Goal: Task Accomplishment & Management: Complete application form

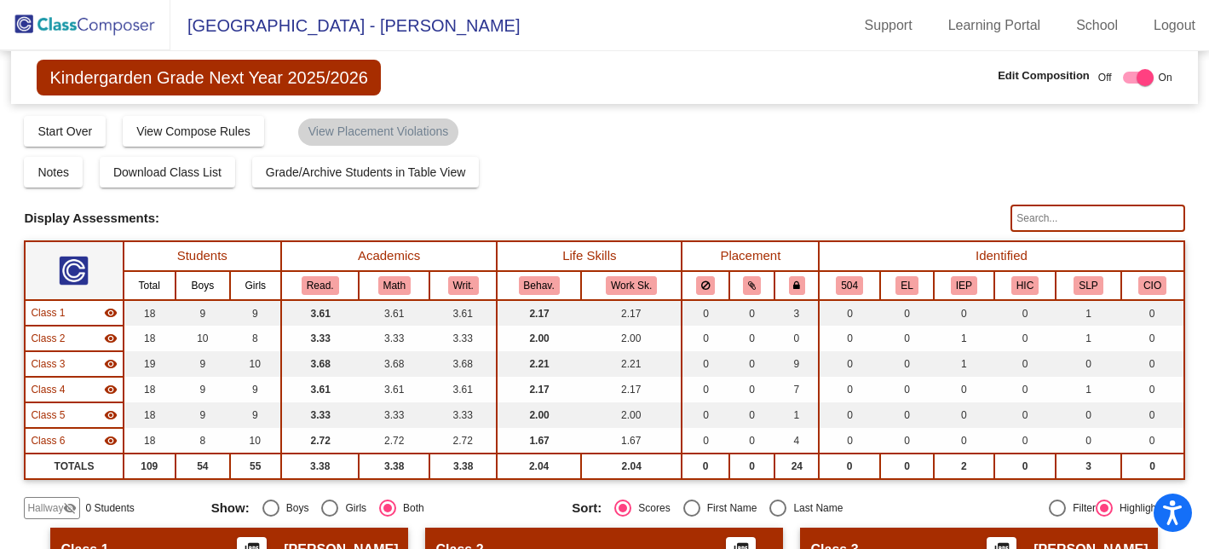
click at [101, 26] on img at bounding box center [85, 25] width 170 height 50
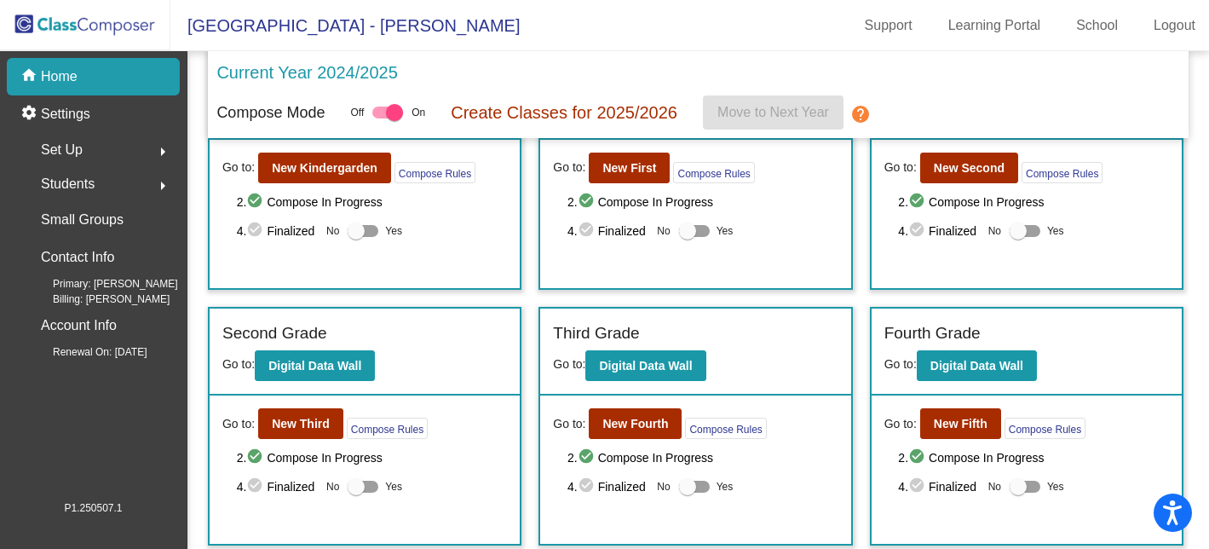
scroll to position [41, 0]
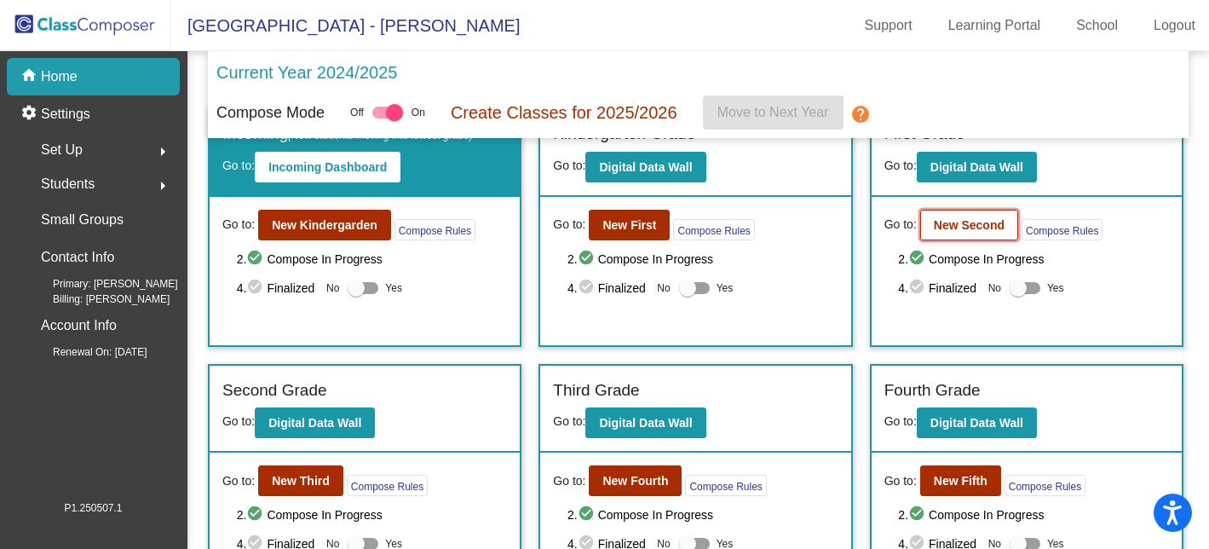
click at [930, 233] on button "New Second" at bounding box center [969, 225] width 98 height 31
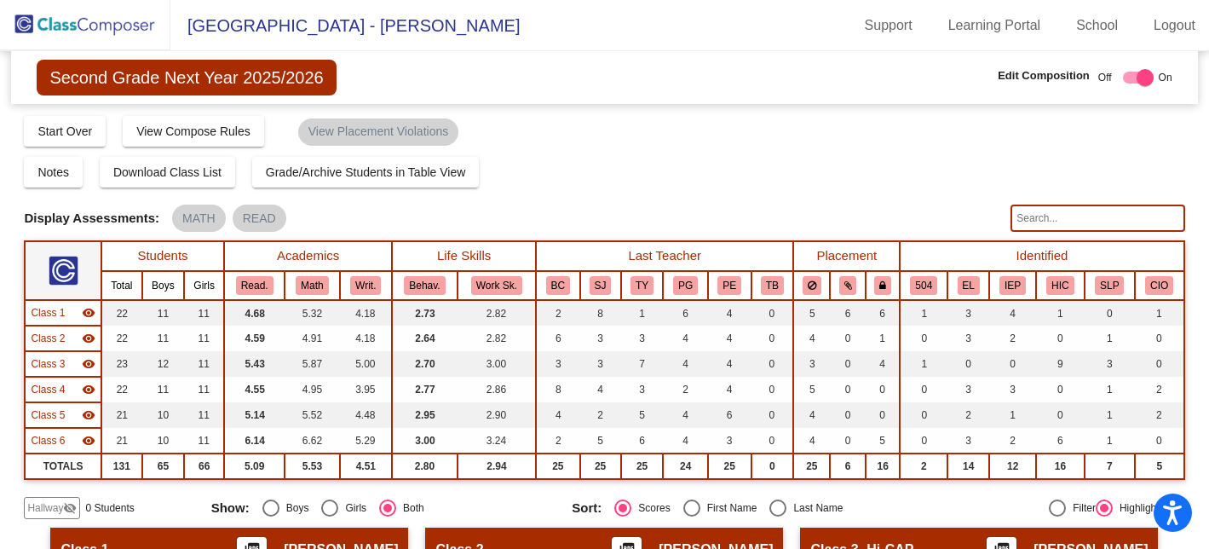
click at [114, 28] on img at bounding box center [85, 25] width 170 height 50
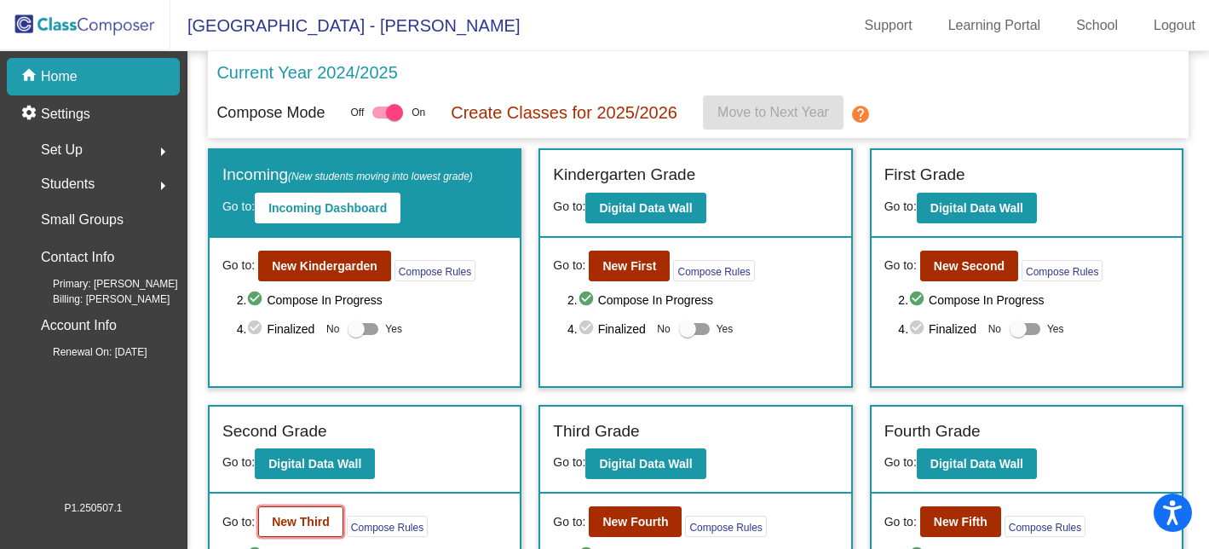
click at [309, 525] on b "New Third" at bounding box center [301, 522] width 58 height 14
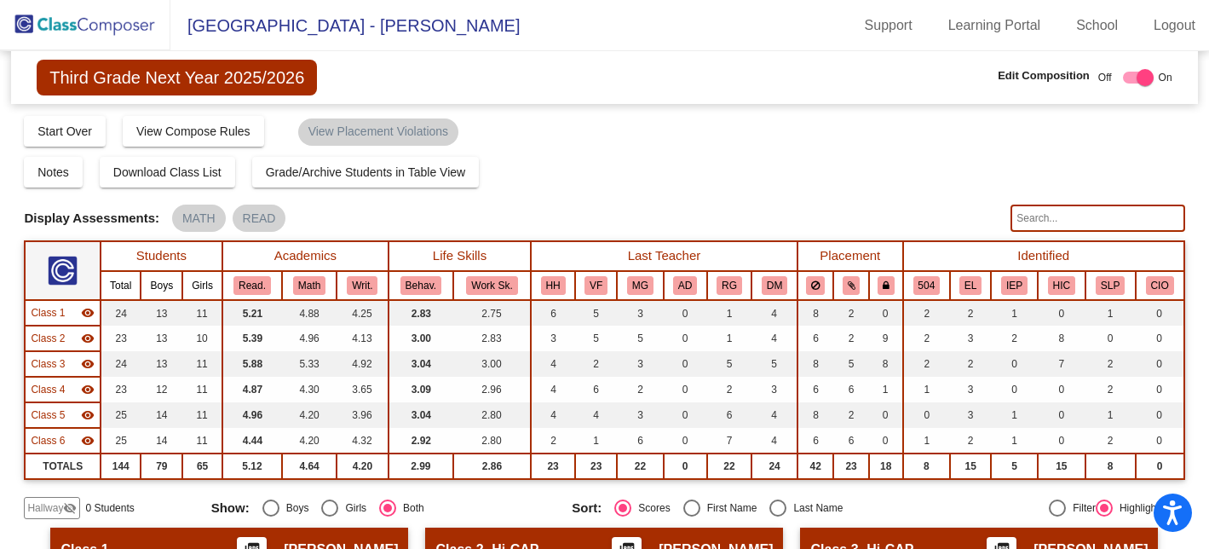
click at [85, 23] on img at bounding box center [85, 25] width 170 height 50
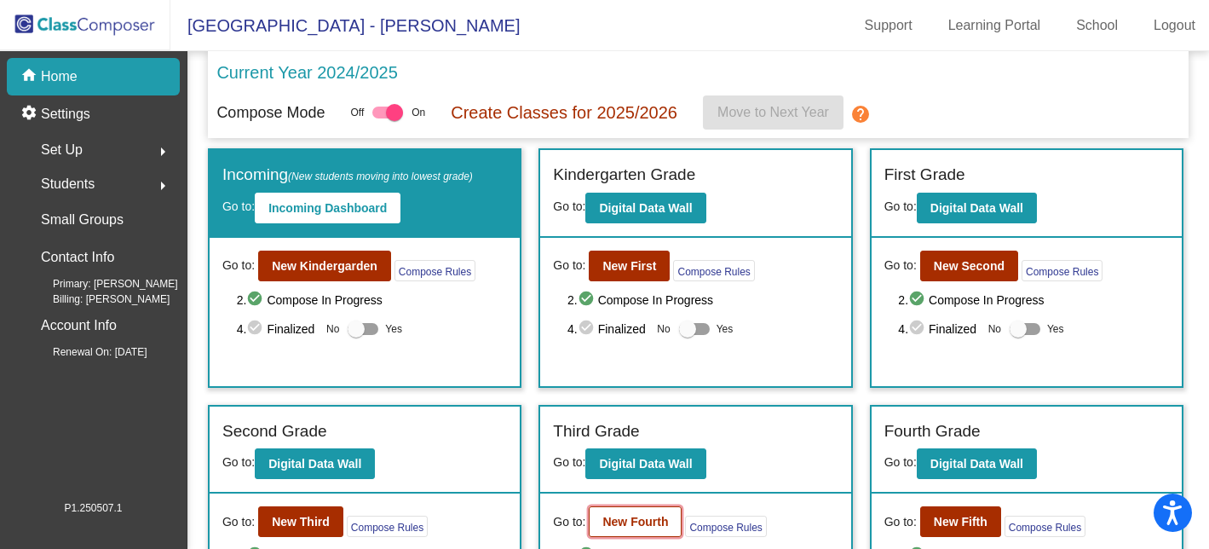
click at [630, 521] on b "New Fourth" at bounding box center [635, 522] width 66 height 14
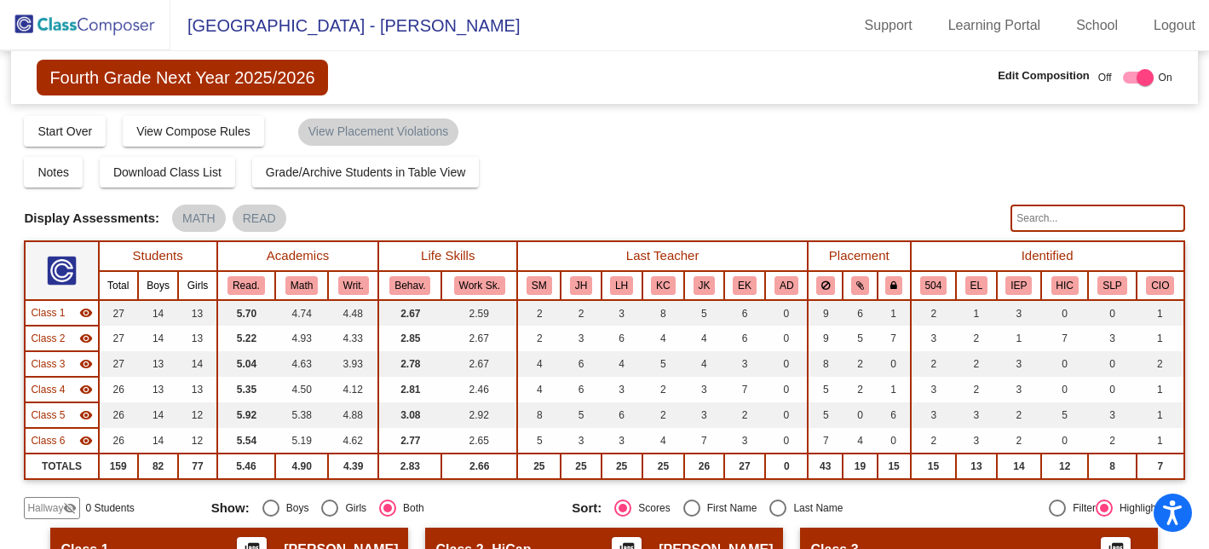
click at [65, 26] on img at bounding box center [85, 25] width 170 height 50
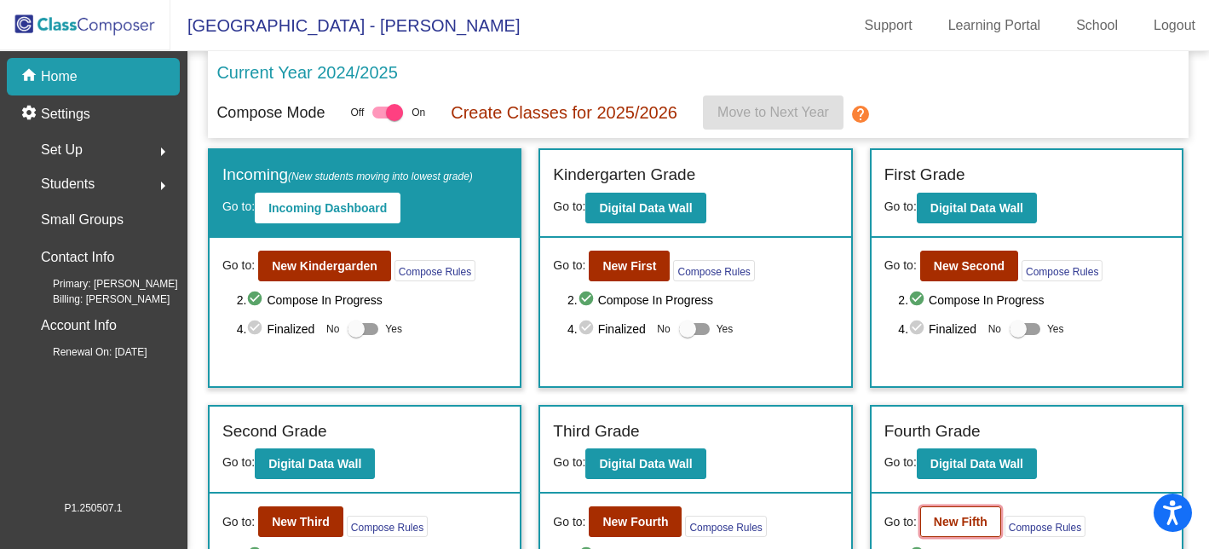
click at [923, 532] on button "New Fifth" at bounding box center [960, 521] width 81 height 31
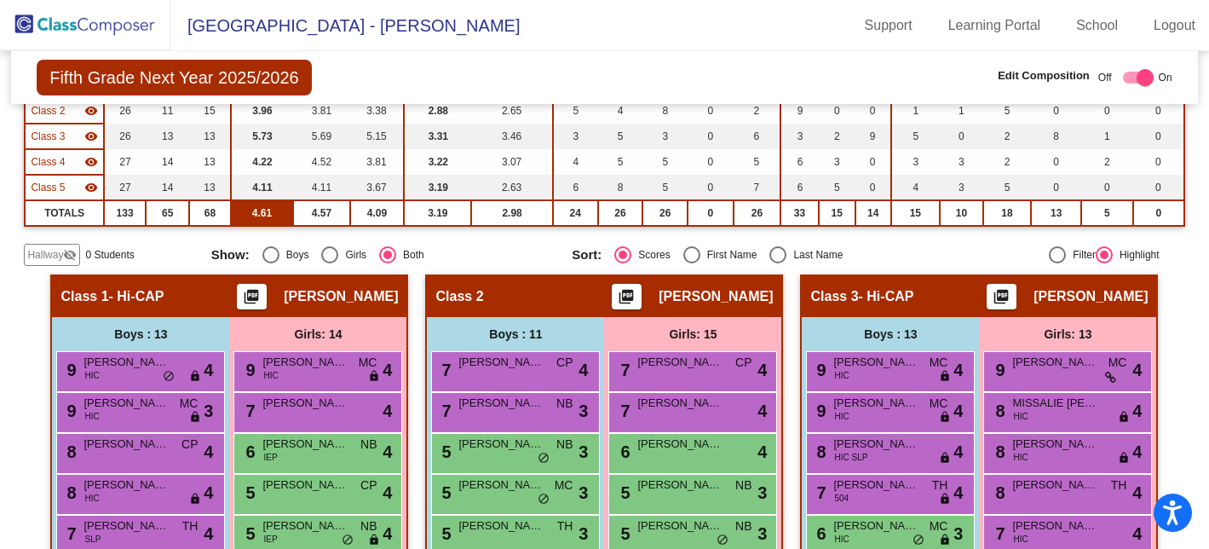
scroll to position [262, 0]
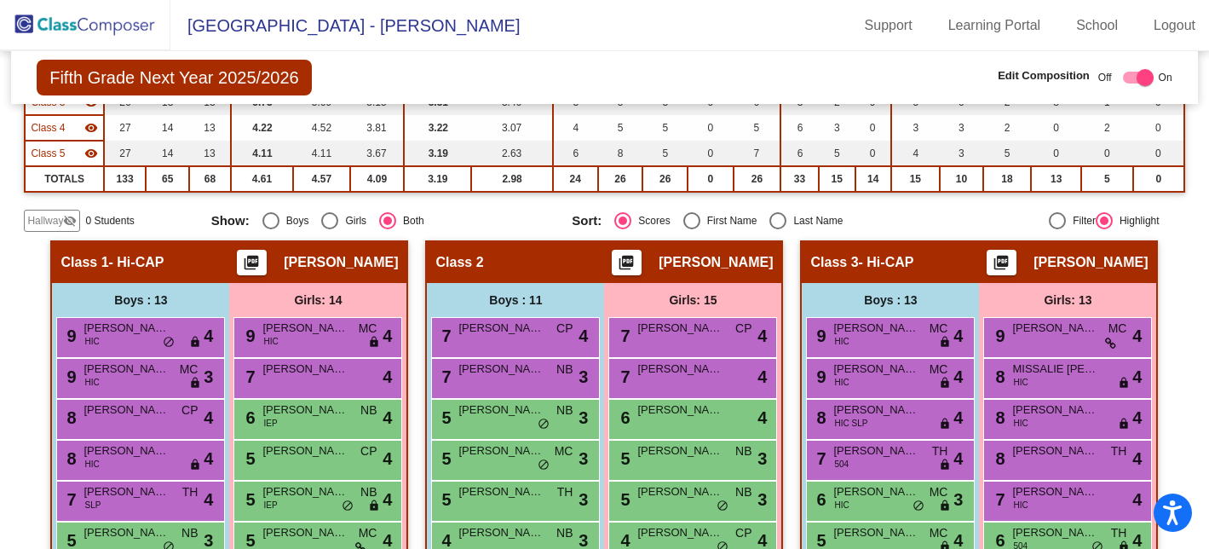
click at [50, 222] on span "Hallway" at bounding box center [45, 220] width 36 height 15
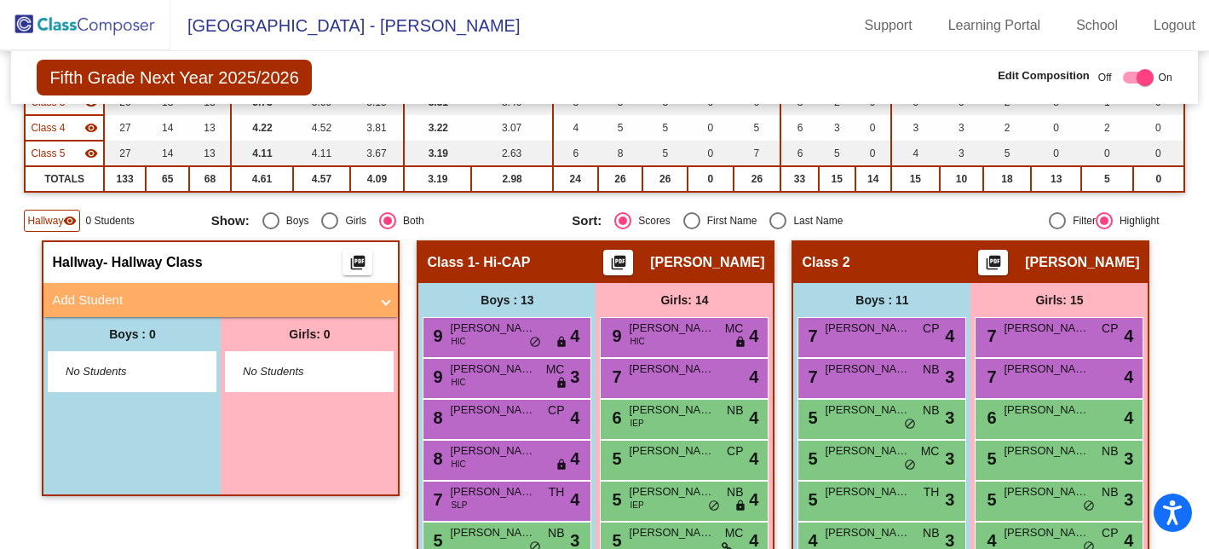
click at [143, 304] on mat-panel-title "Add Student" at bounding box center [210, 301] width 317 height 20
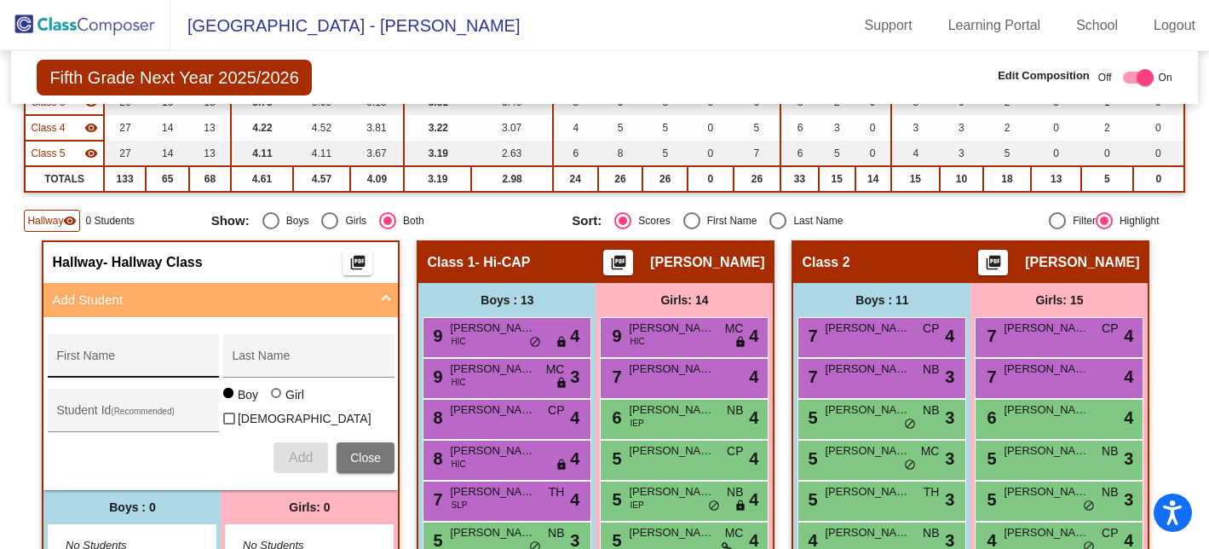
click at [126, 360] on input "First Name" at bounding box center [132, 362] width 153 height 14
type input "Levi"
type input "West"
click at [291, 457] on span "Add" at bounding box center [301, 457] width 24 height 14
click at [383, 294] on span at bounding box center [386, 301] width 7 height 20
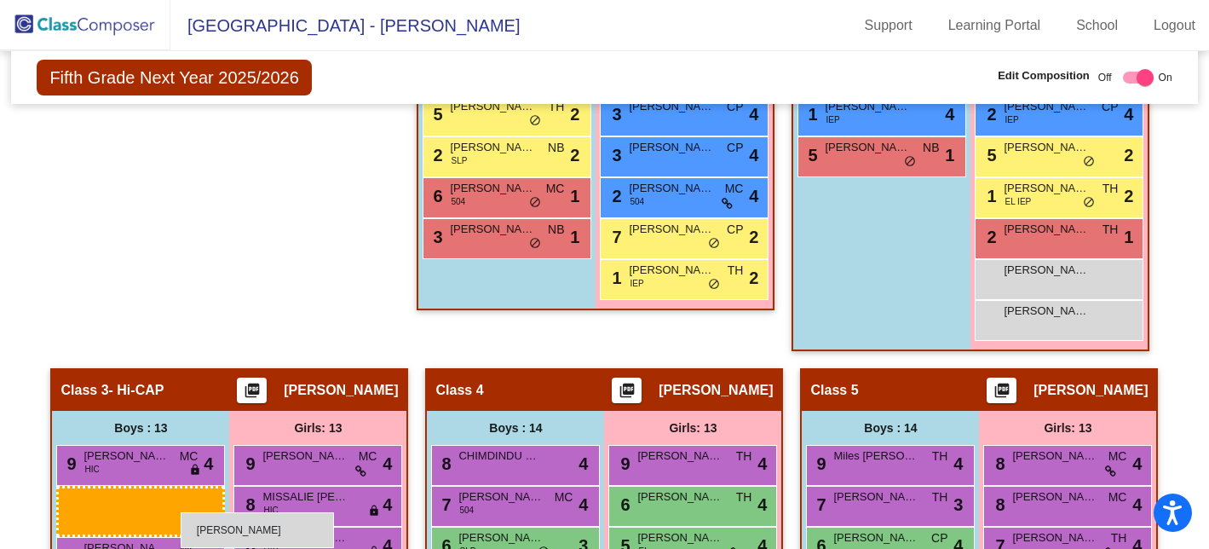
scroll to position [0, 0]
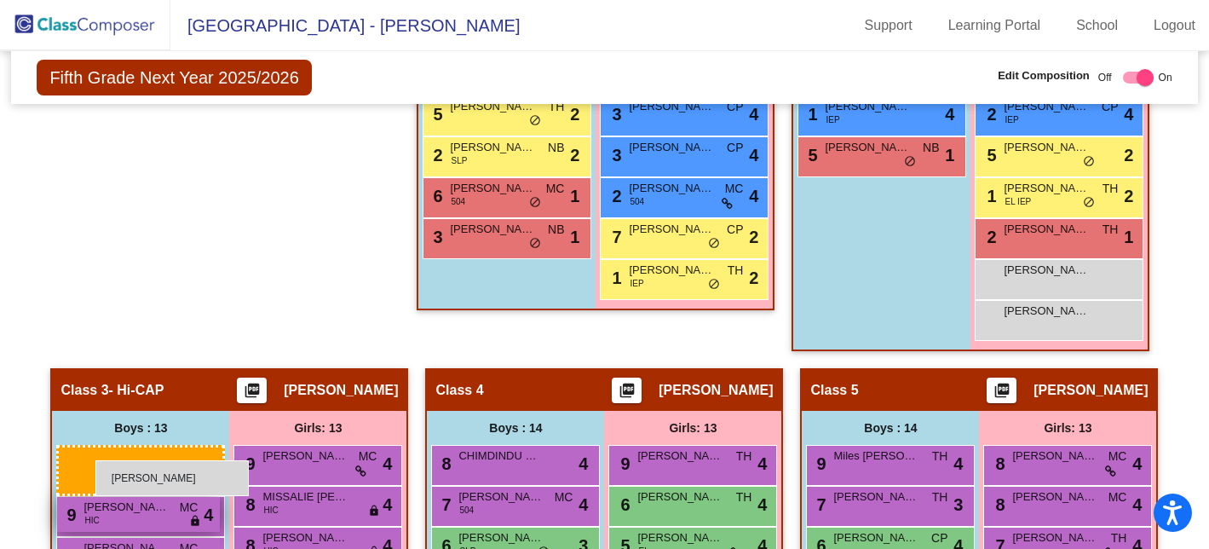
drag, startPoint x: 146, startPoint y: 140, endPoint x: 95, endPoint y: 457, distance: 320.9
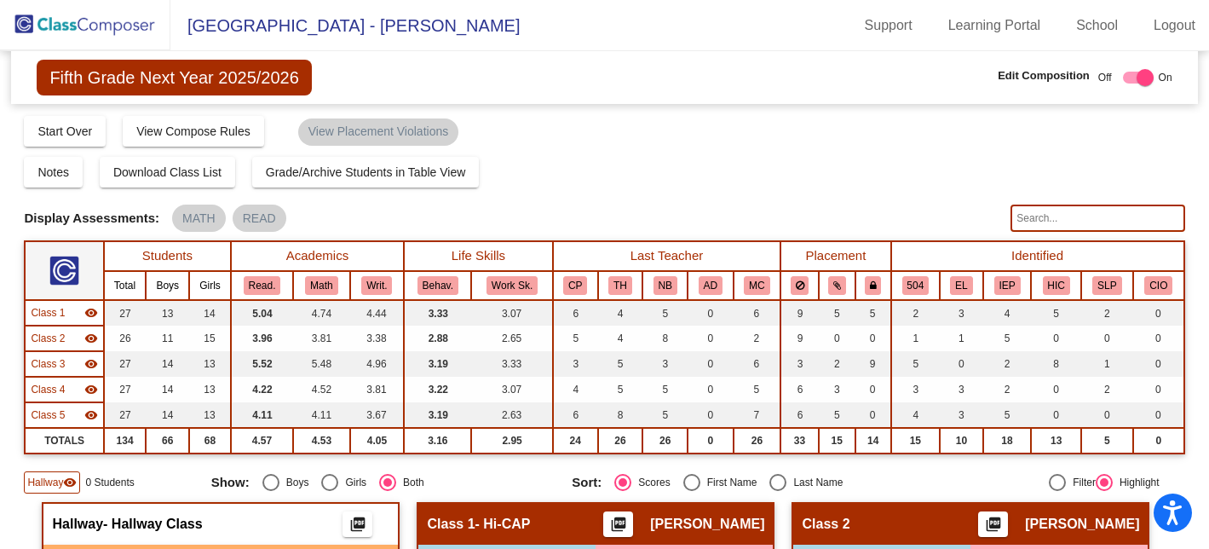
click at [38, 484] on span "Hallway" at bounding box center [45, 482] width 36 height 15
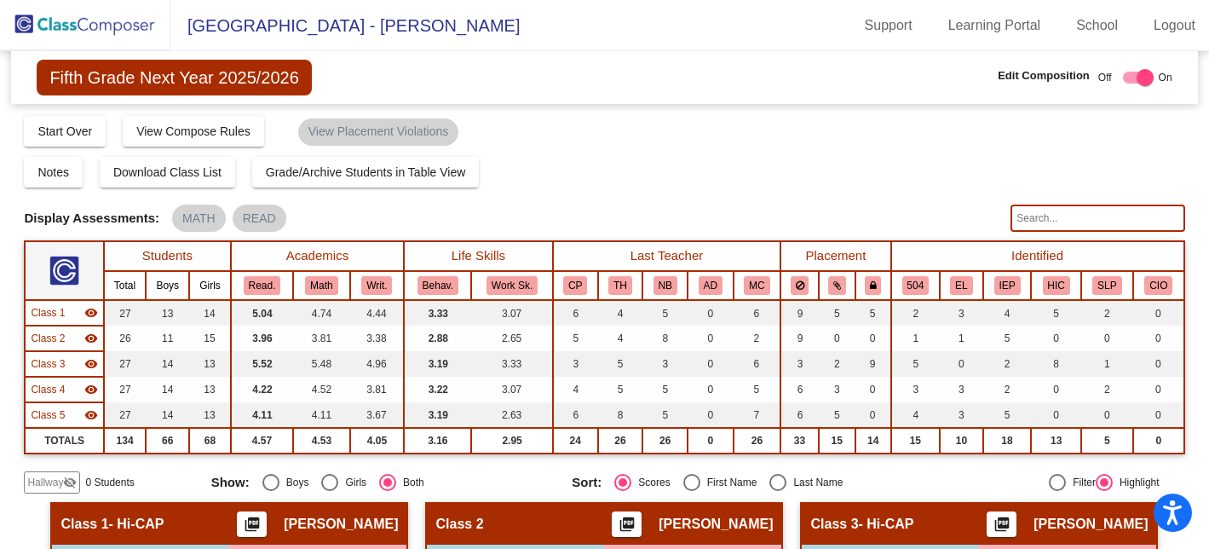
click at [77, 18] on img at bounding box center [85, 25] width 170 height 50
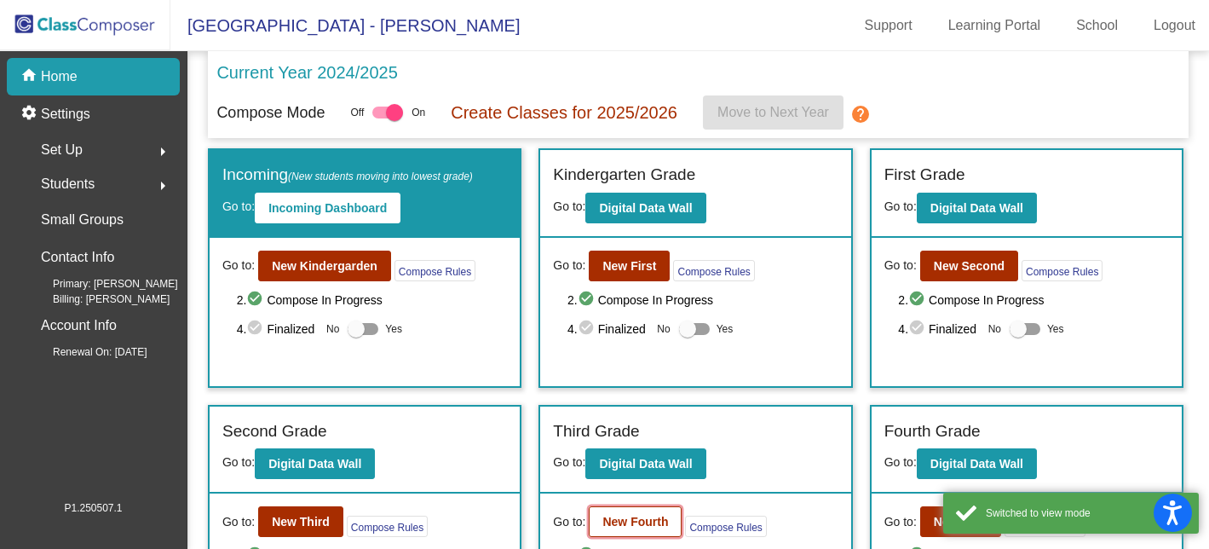
click at [623, 525] on b "New Fourth" at bounding box center [635, 522] width 66 height 14
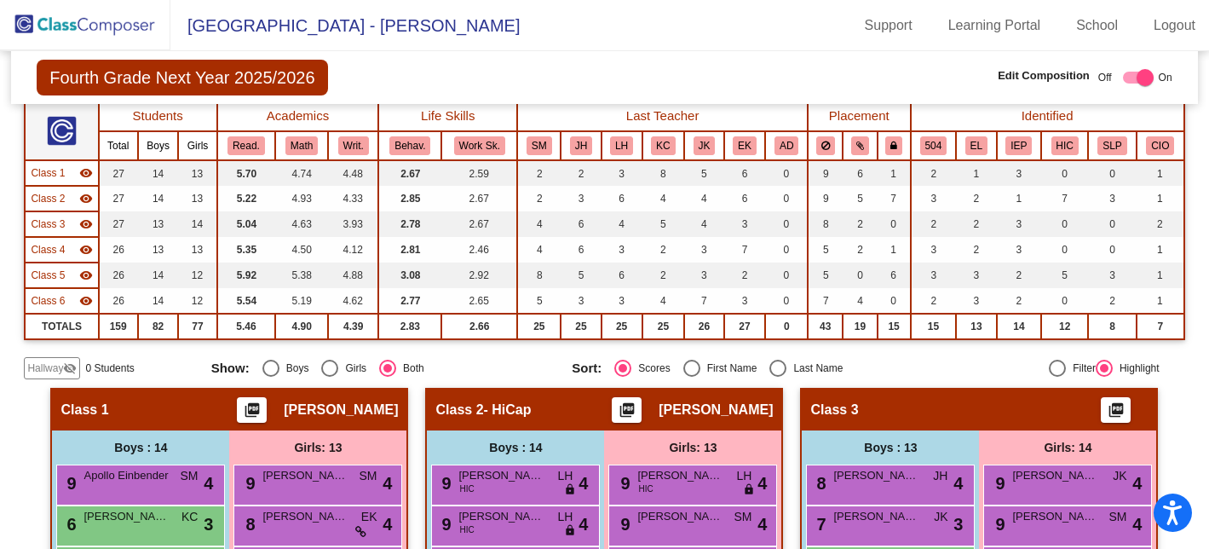
scroll to position [148, 0]
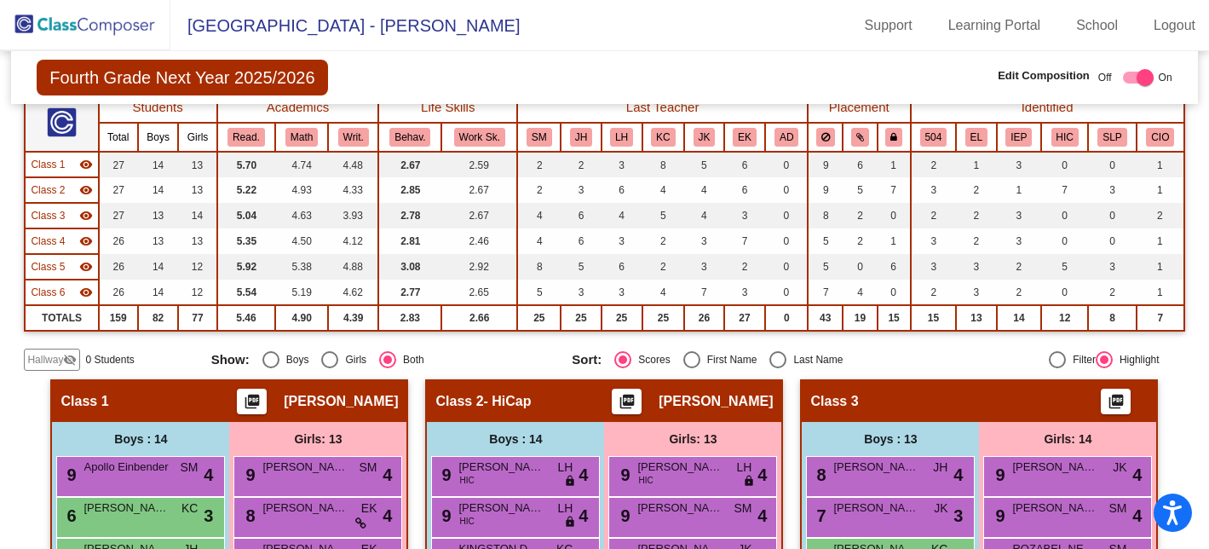
click at [49, 357] on span "Hallway" at bounding box center [45, 359] width 36 height 15
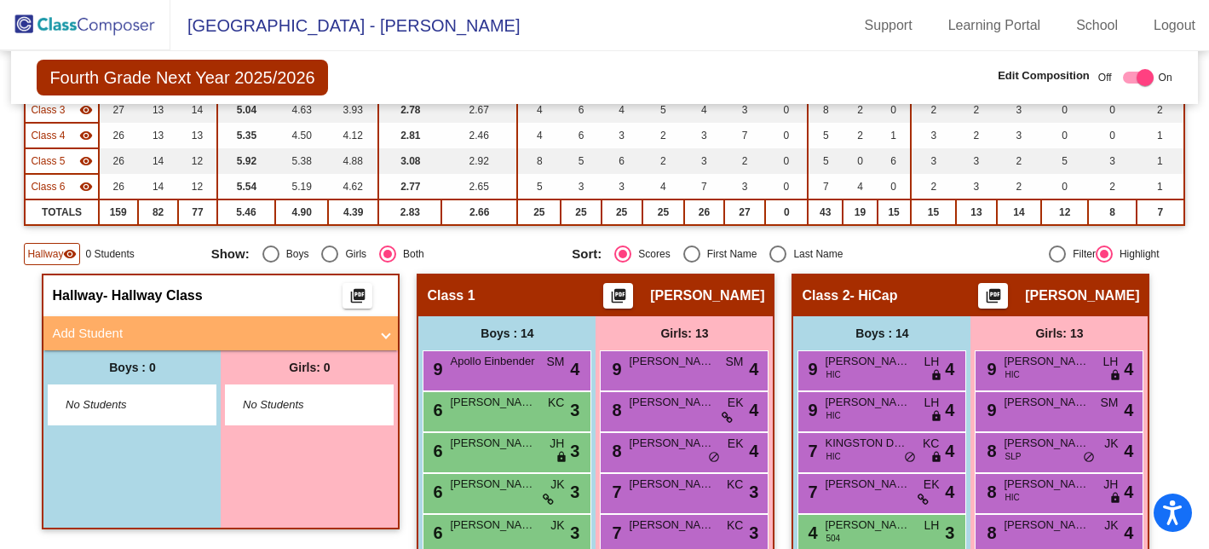
scroll to position [255, 0]
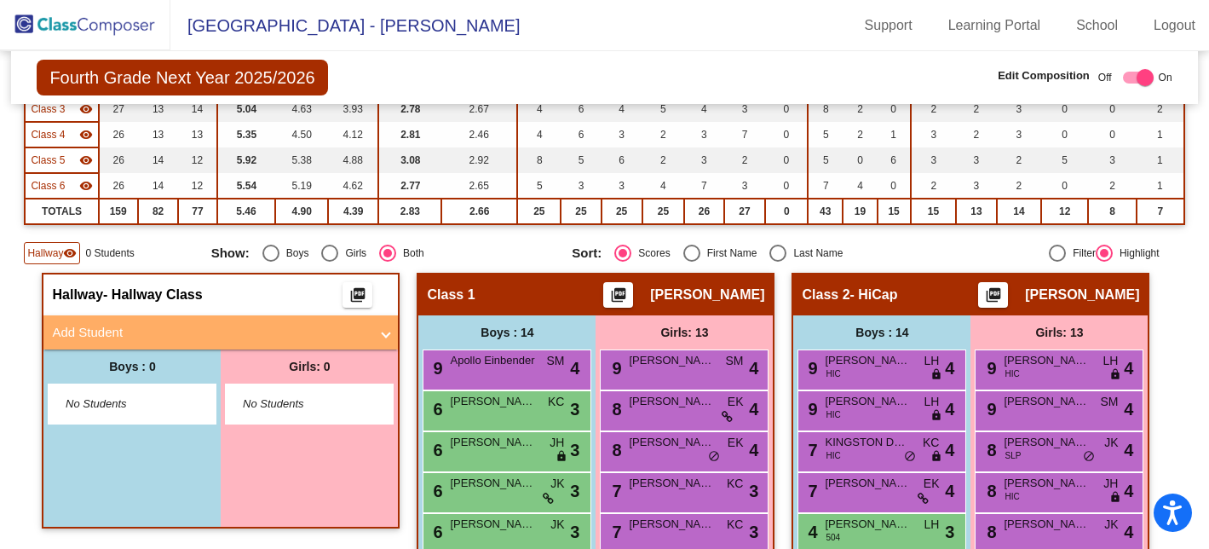
click at [369, 332] on span "Add Student" at bounding box center [217, 333] width 331 height 20
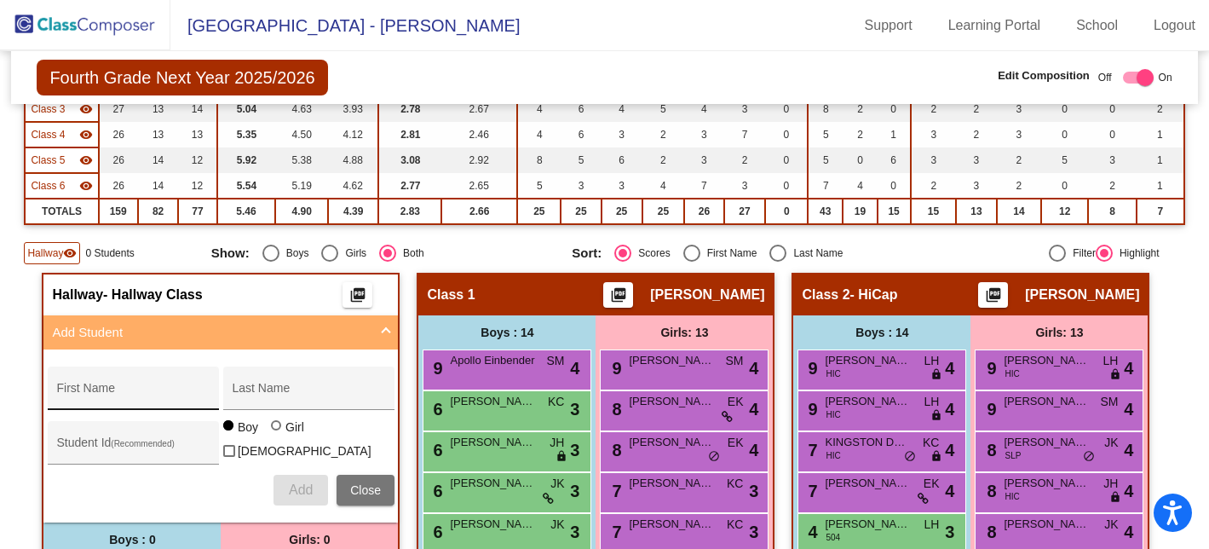
click at [129, 385] on div "First Name" at bounding box center [132, 393] width 153 height 35
type input "[PERSON_NAME]"
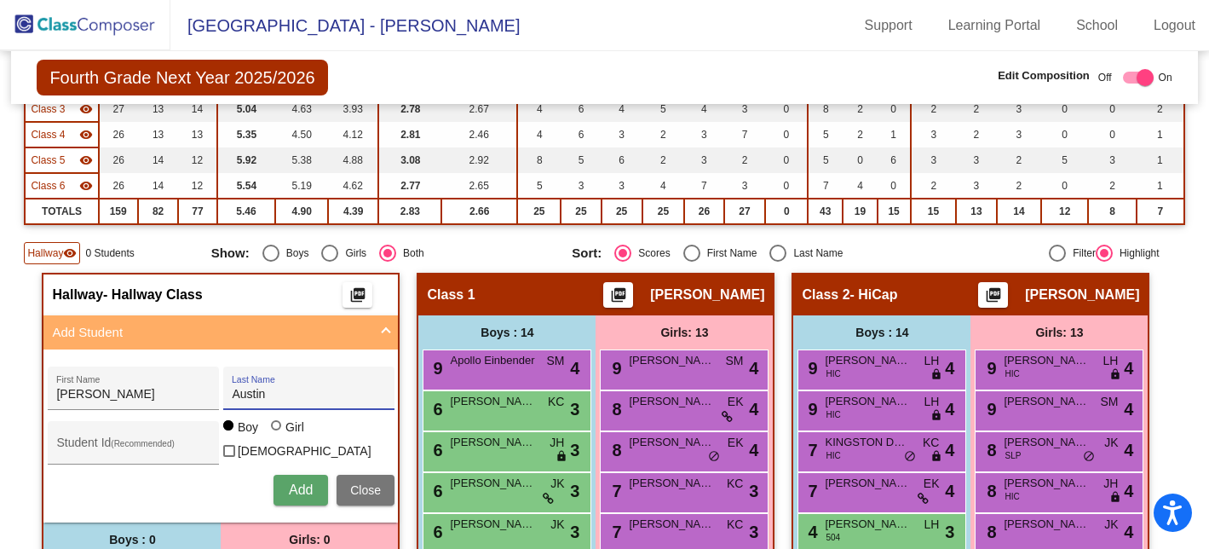
type input "Austin"
click at [294, 486] on span "Add" at bounding box center [301, 489] width 24 height 14
click at [377, 334] on span "Add Student" at bounding box center [217, 333] width 331 height 20
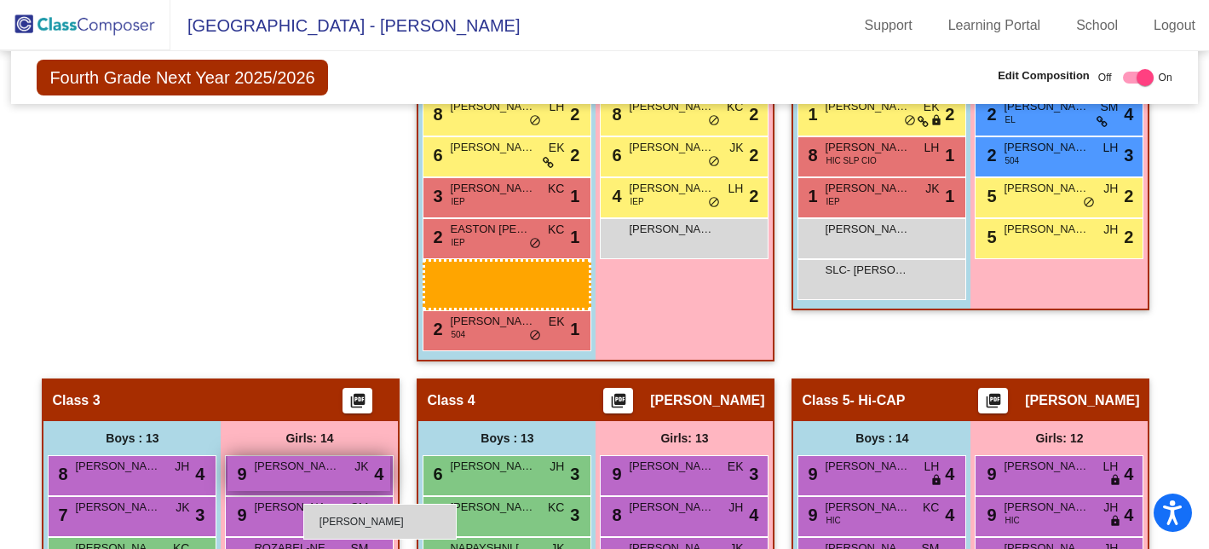
scroll to position [877, 0]
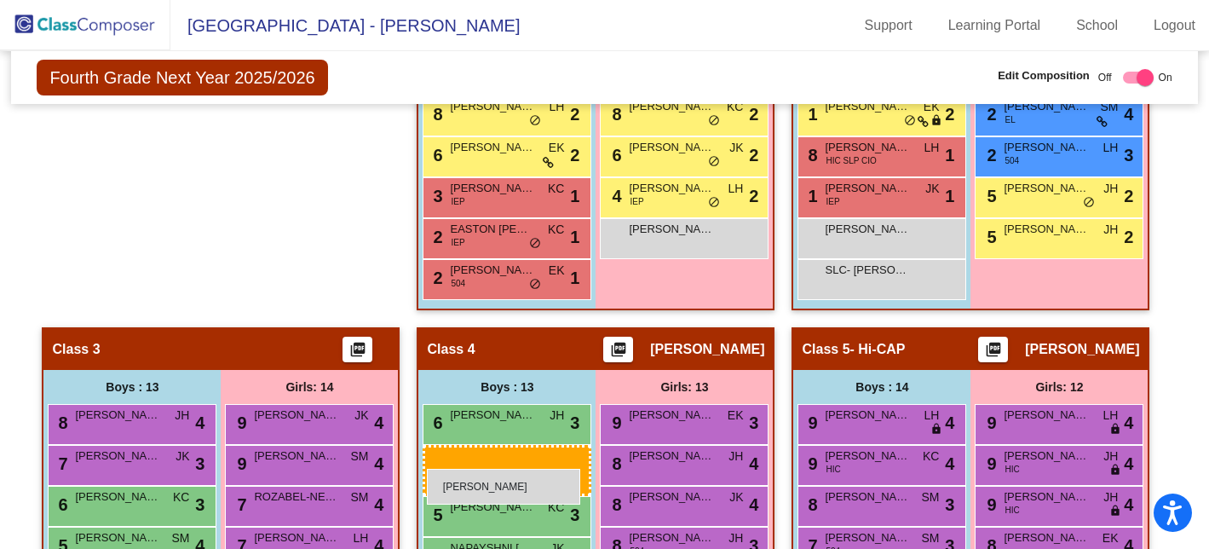
drag, startPoint x: 173, startPoint y: 152, endPoint x: 427, endPoint y: 468, distance: 405.4
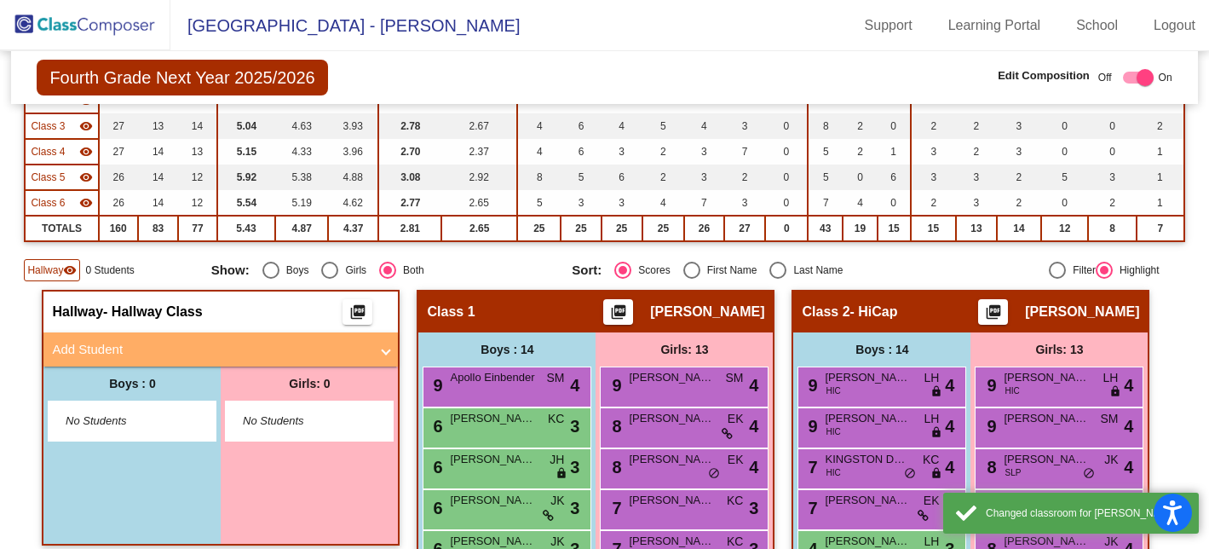
scroll to position [0, 0]
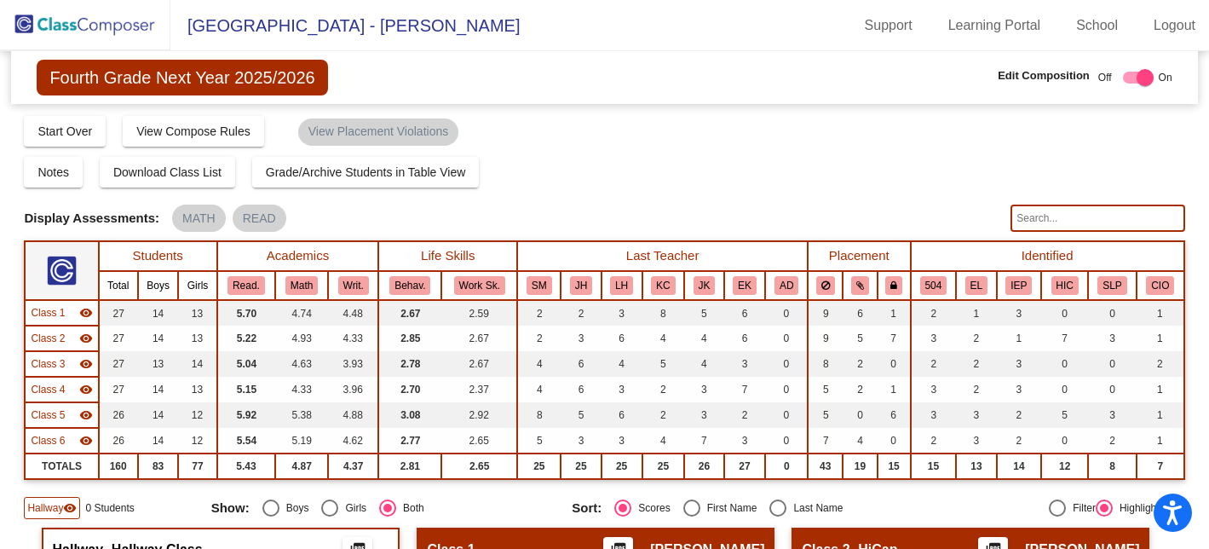
click at [109, 20] on img at bounding box center [85, 25] width 170 height 50
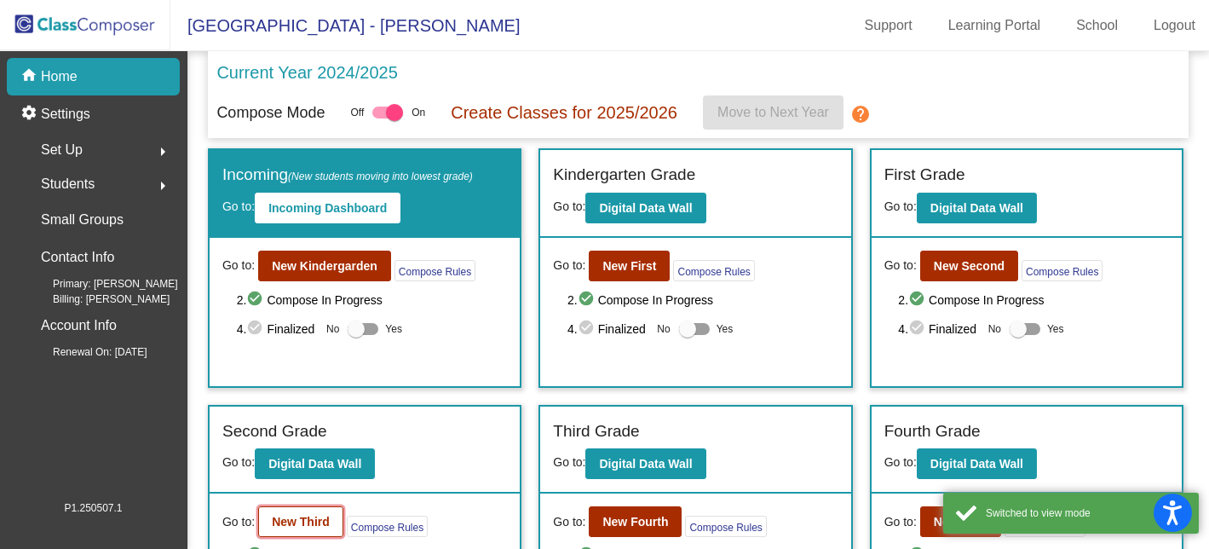
click at [309, 517] on b "New Third" at bounding box center [301, 522] width 58 height 14
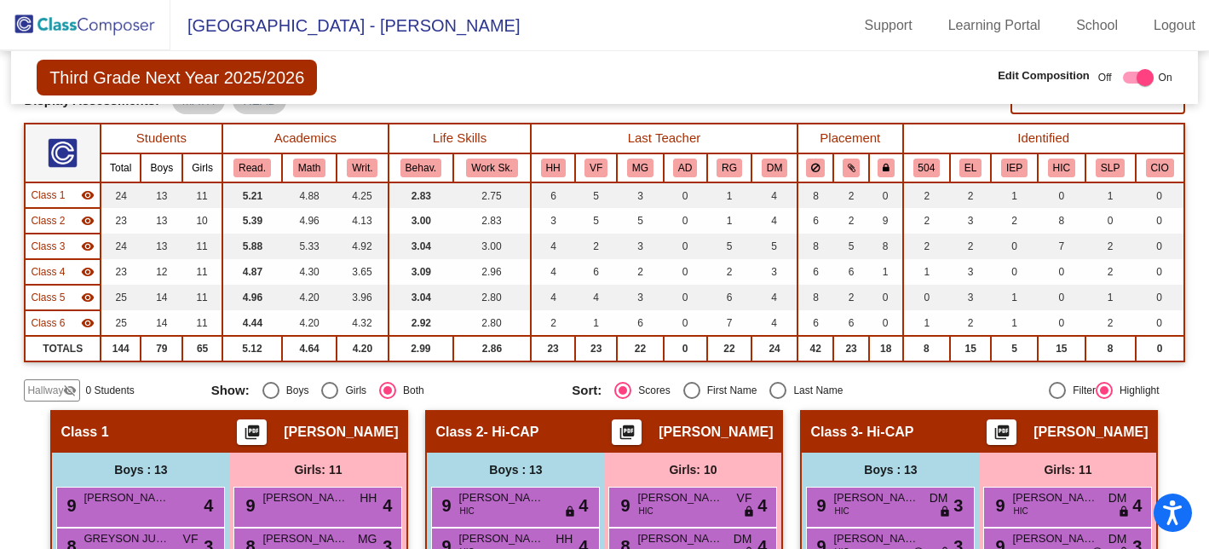
scroll to position [130, 0]
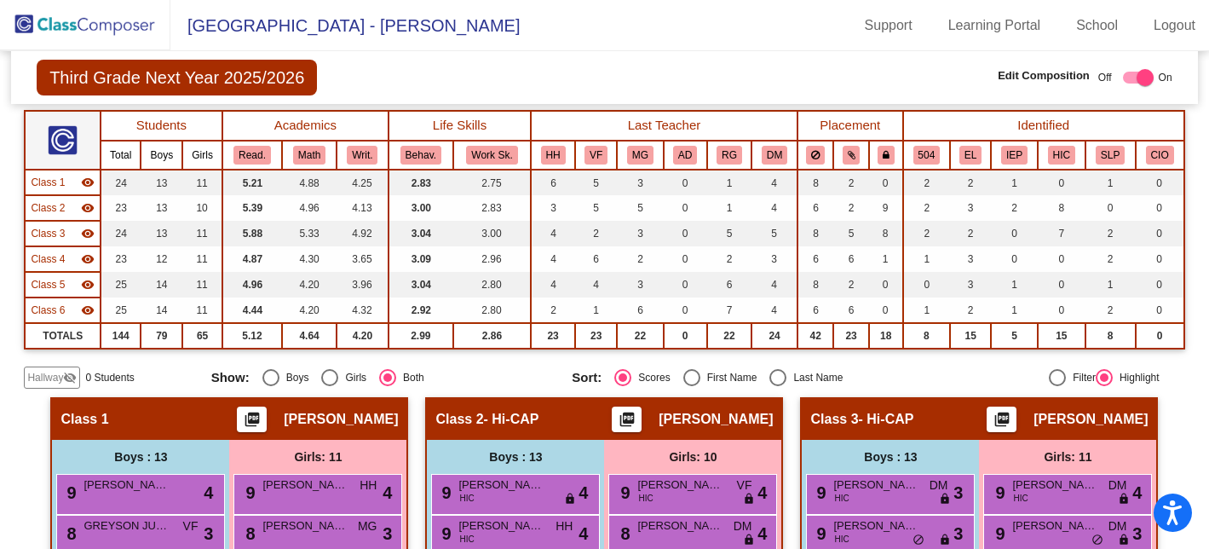
click at [47, 378] on span "Hallway" at bounding box center [45, 377] width 36 height 15
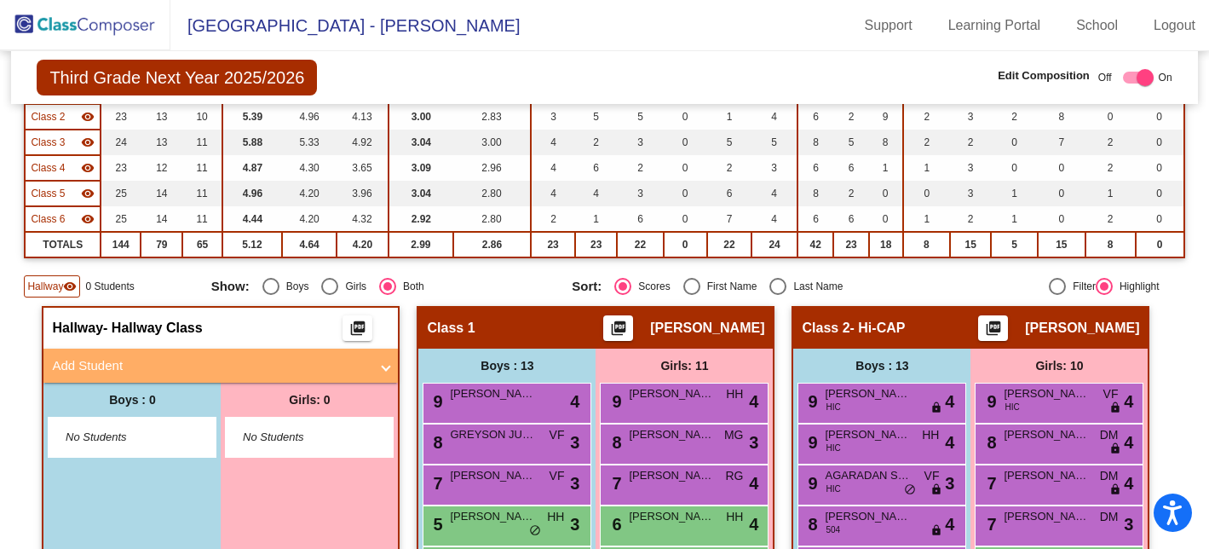
scroll to position [254, 0]
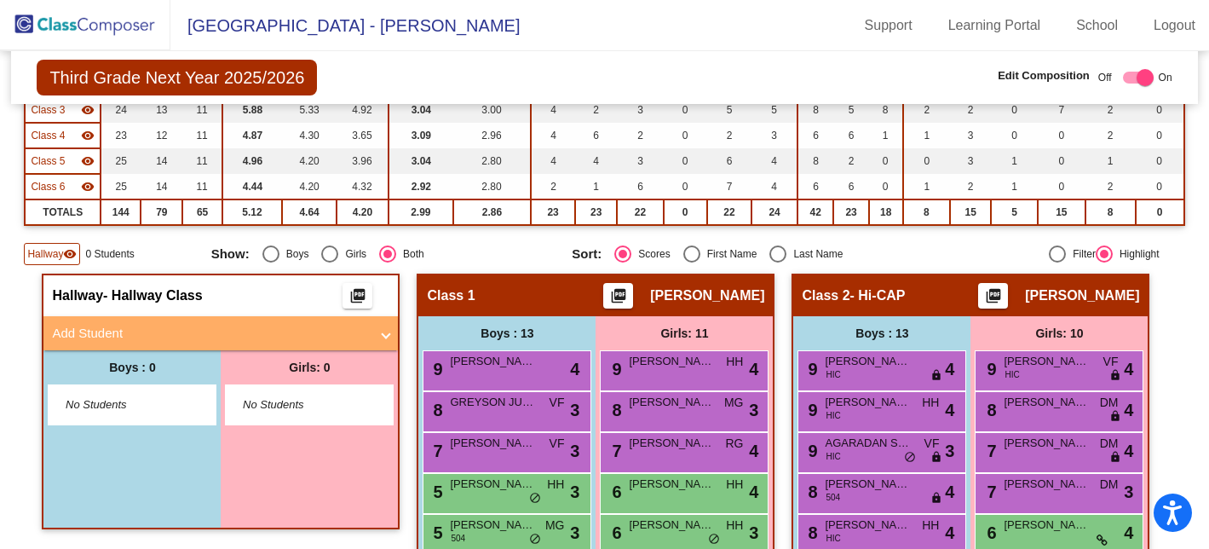
click at [163, 338] on mat-panel-title "Add Student" at bounding box center [210, 334] width 317 height 20
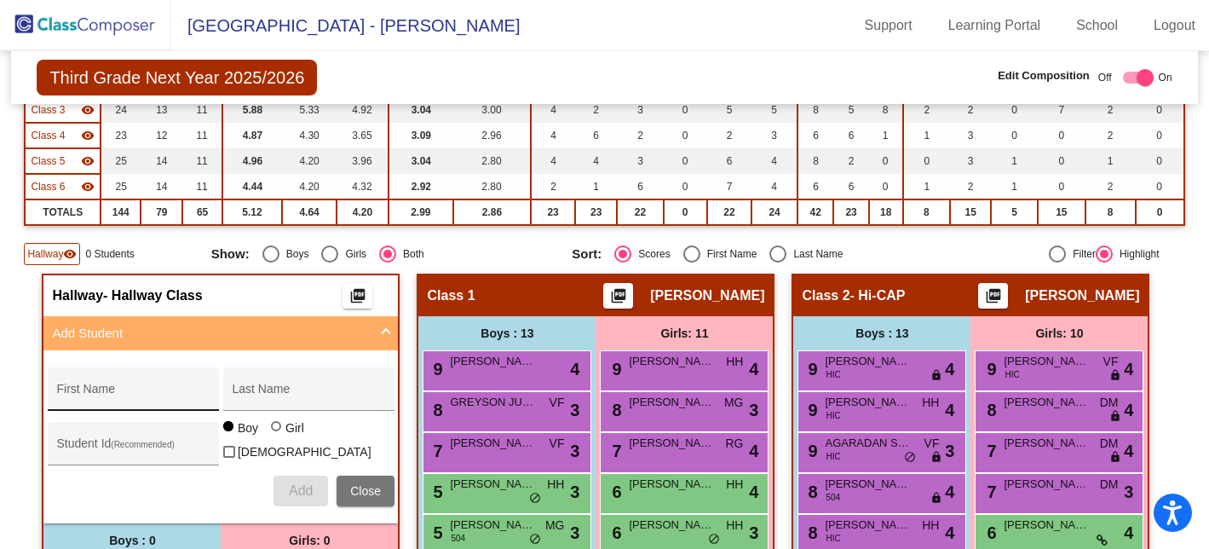
click at [110, 387] on div "First Name" at bounding box center [132, 394] width 153 height 35
type input "[PERSON_NAME]"
type input "Colton"
click at [295, 493] on span "Add" at bounding box center [301, 490] width 24 height 14
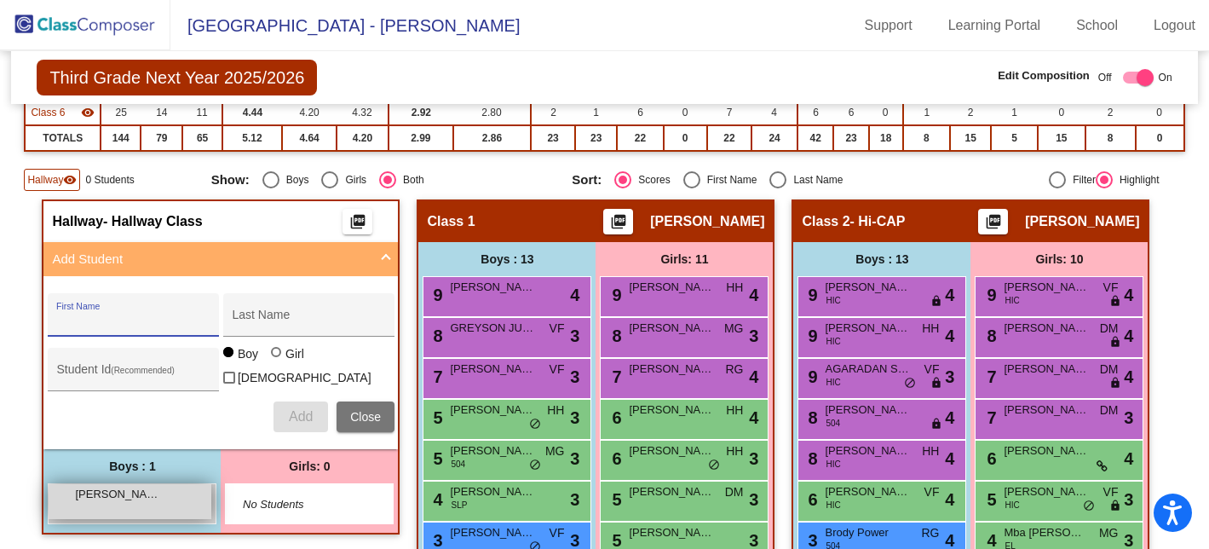
scroll to position [347, 0]
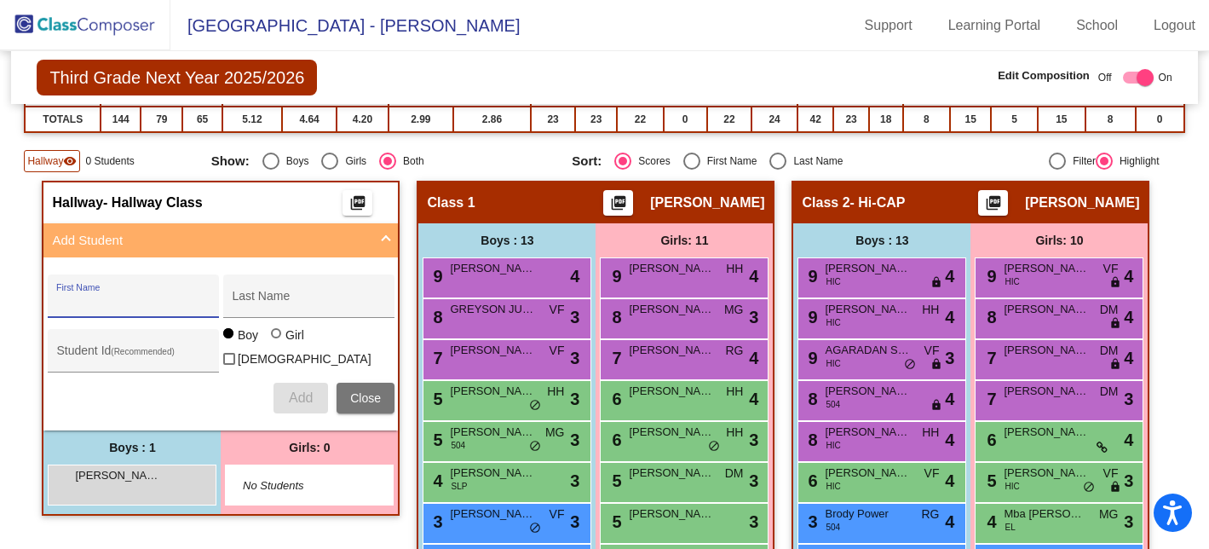
click at [377, 242] on span "Add Student" at bounding box center [217, 241] width 331 height 20
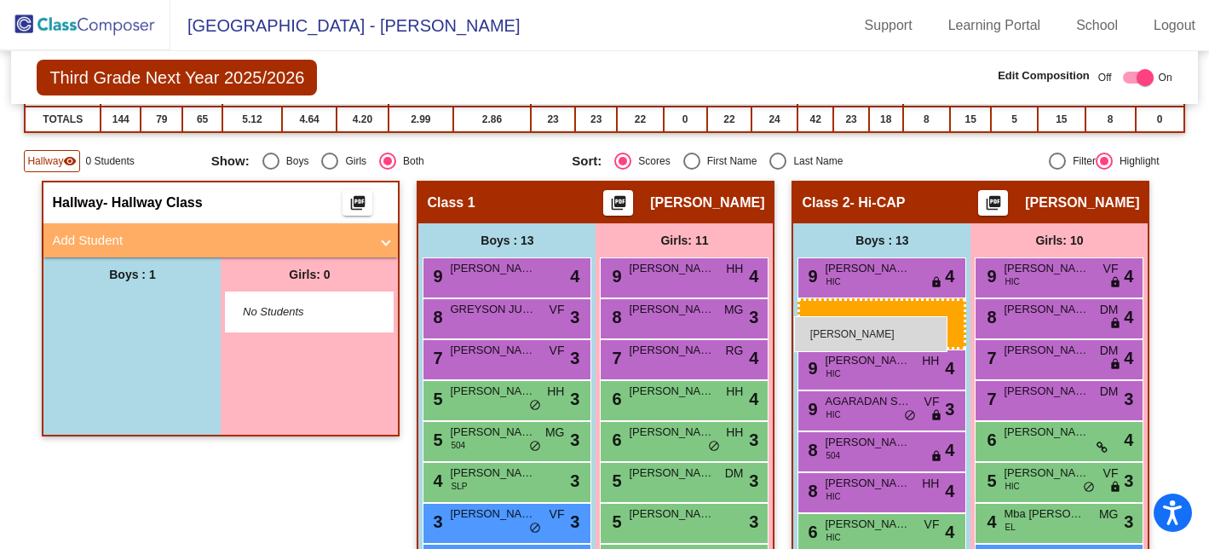
drag, startPoint x: 115, startPoint y: 305, endPoint x: 794, endPoint y: 316, distance: 679.1
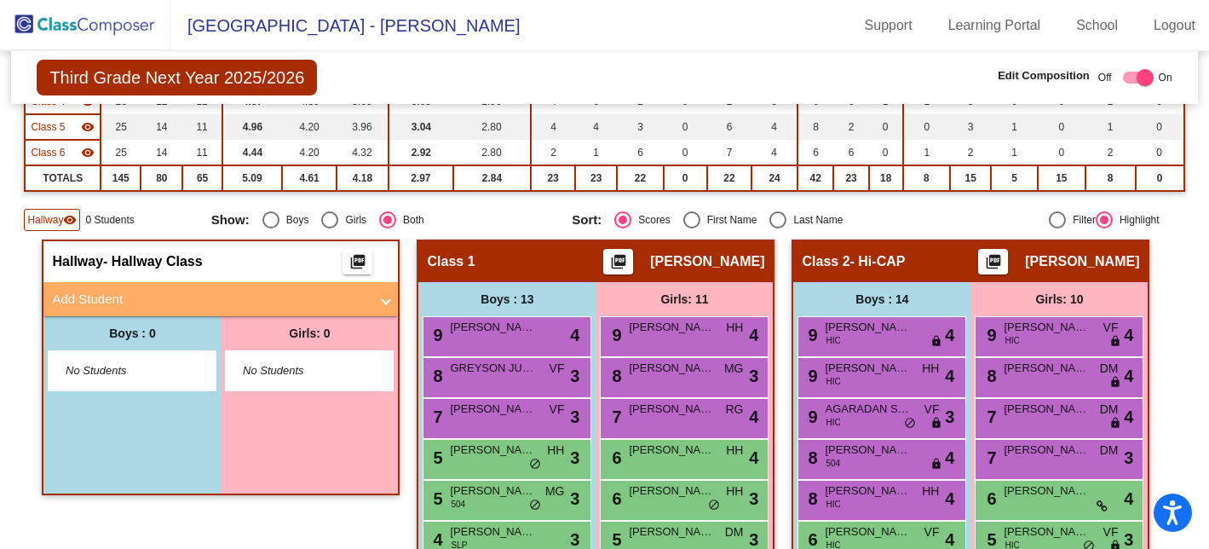
scroll to position [262, 0]
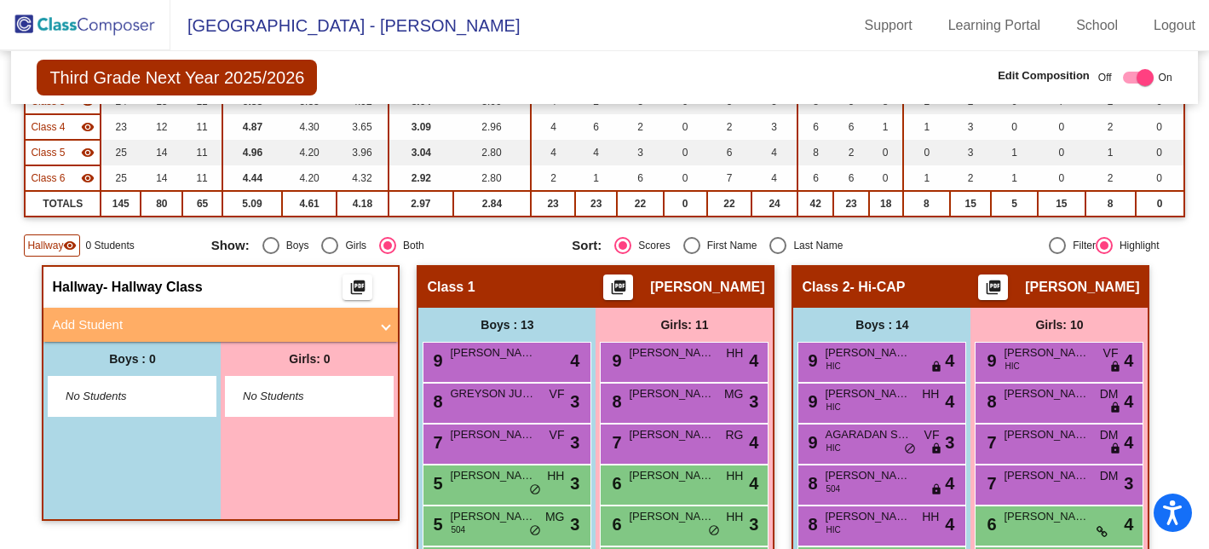
click at [49, 244] on span "Hallway" at bounding box center [45, 245] width 36 height 15
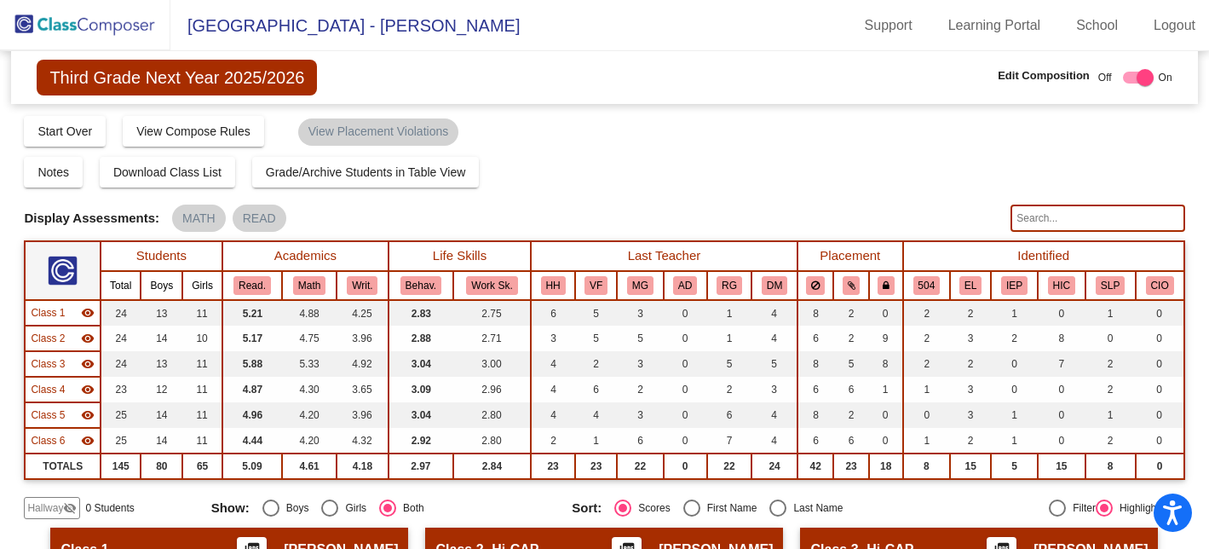
scroll to position [0, 0]
click at [91, 24] on img at bounding box center [85, 25] width 170 height 50
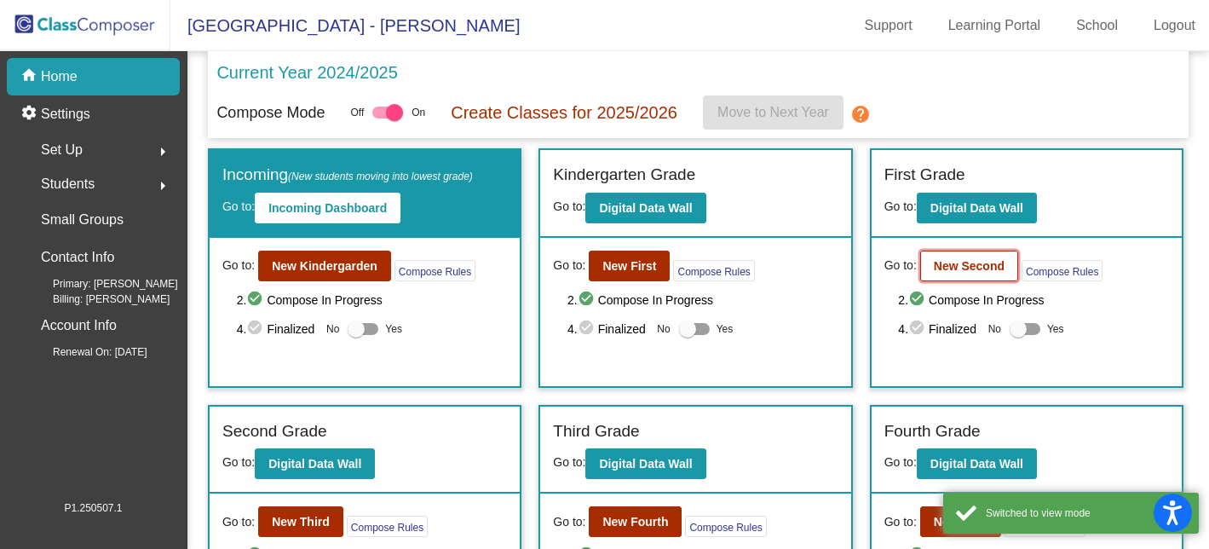
click at [949, 265] on b "New Second" at bounding box center [969, 266] width 71 height 14
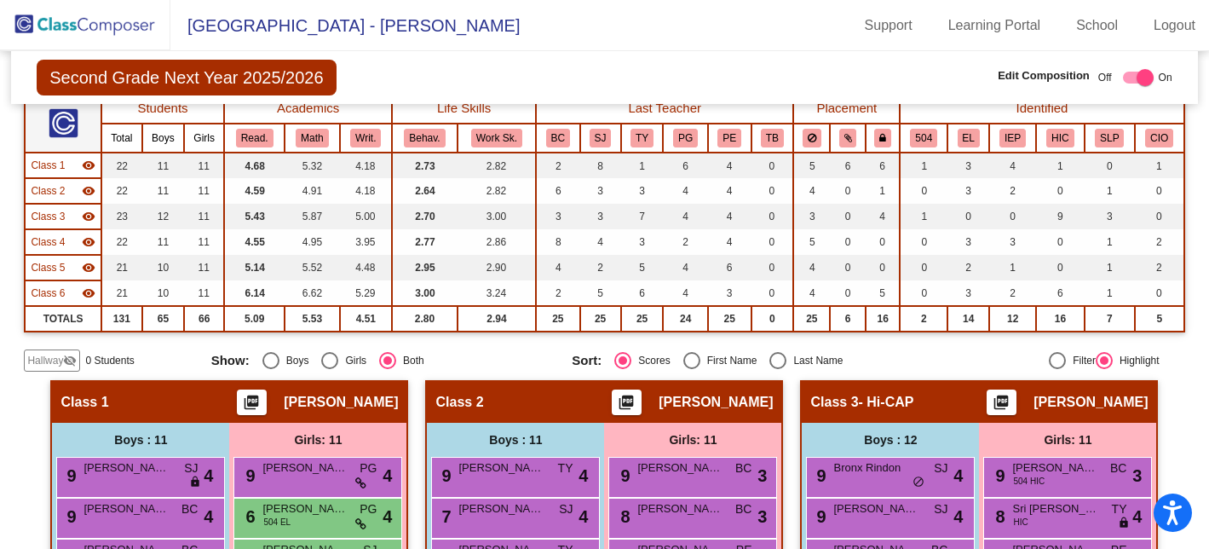
scroll to position [211, 0]
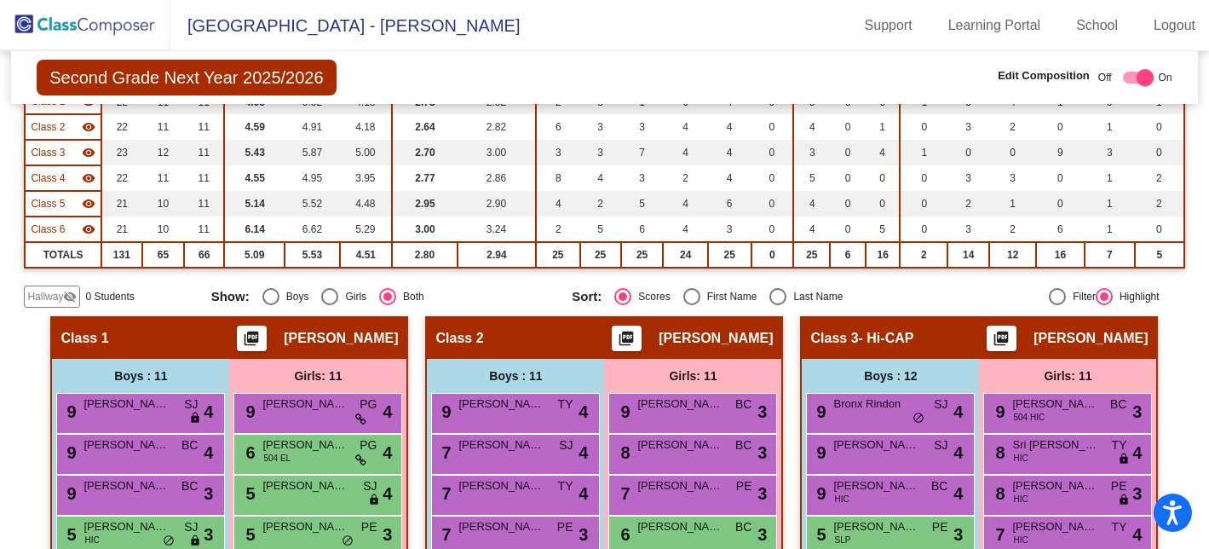
click at [42, 294] on span "Hallway" at bounding box center [45, 296] width 36 height 15
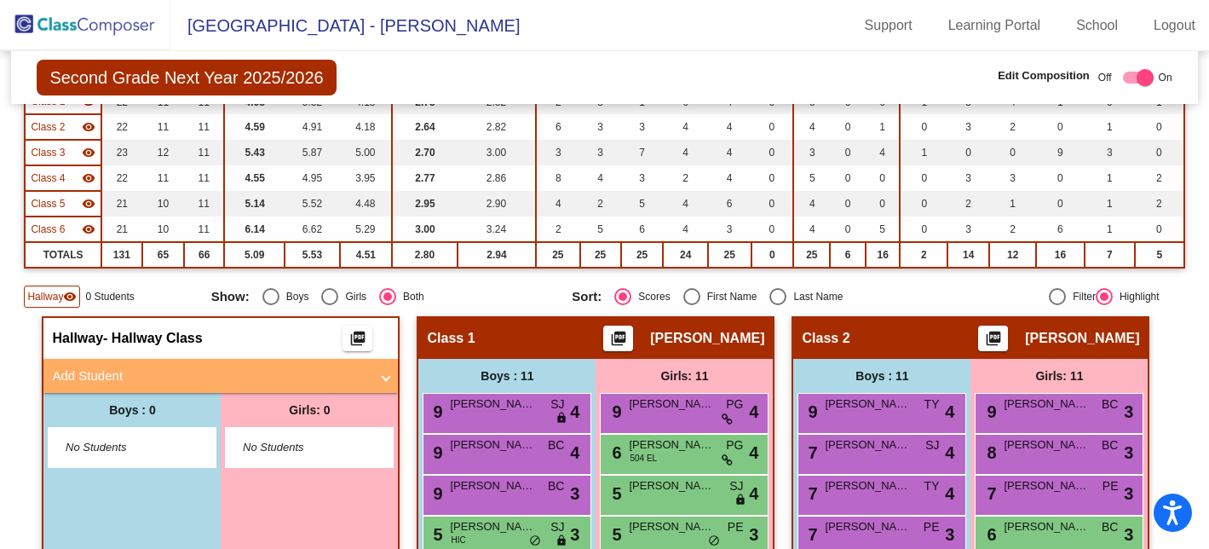
click at [137, 375] on mat-panel-title "Add Student" at bounding box center [210, 376] width 317 height 20
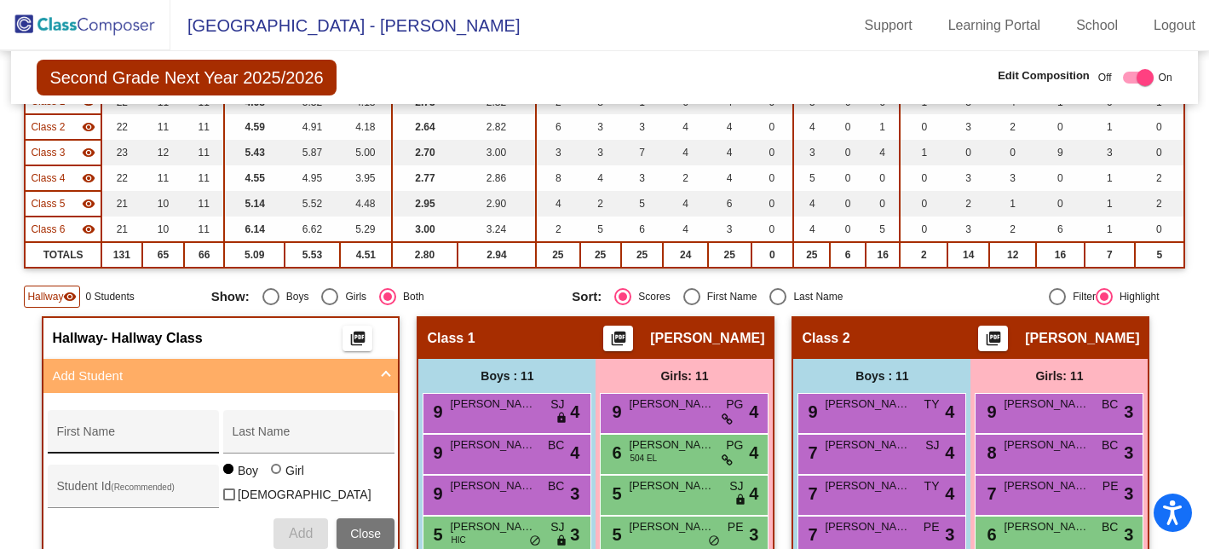
click at [108, 429] on div "First Name" at bounding box center [132, 436] width 153 height 35
type input "Charlotte"
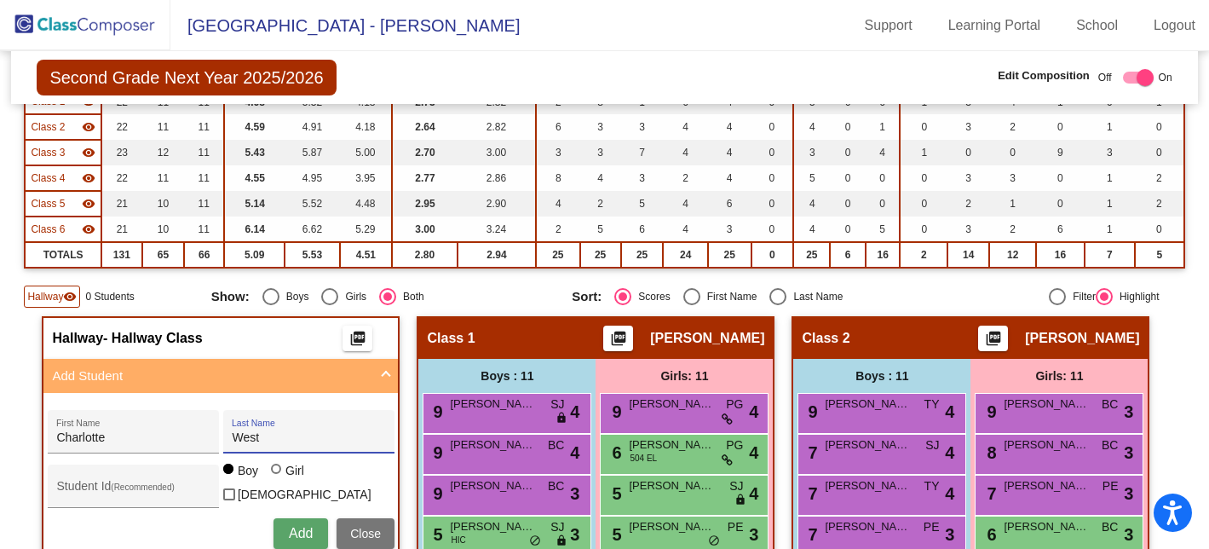
type input "West"
click at [272, 474] on div at bounding box center [276, 468] width 10 height 10
click at [277, 478] on input "Girl" at bounding box center [277, 477] width 1 height 1
radio input "true"
click at [290, 528] on span "Add" at bounding box center [301, 533] width 24 height 14
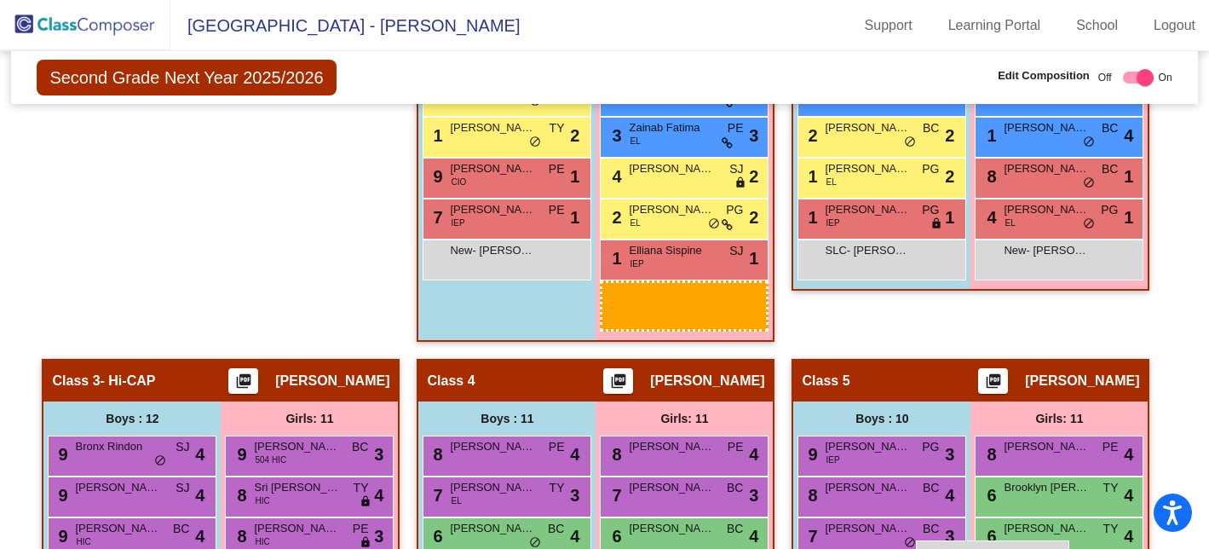
scroll to position [791, 0]
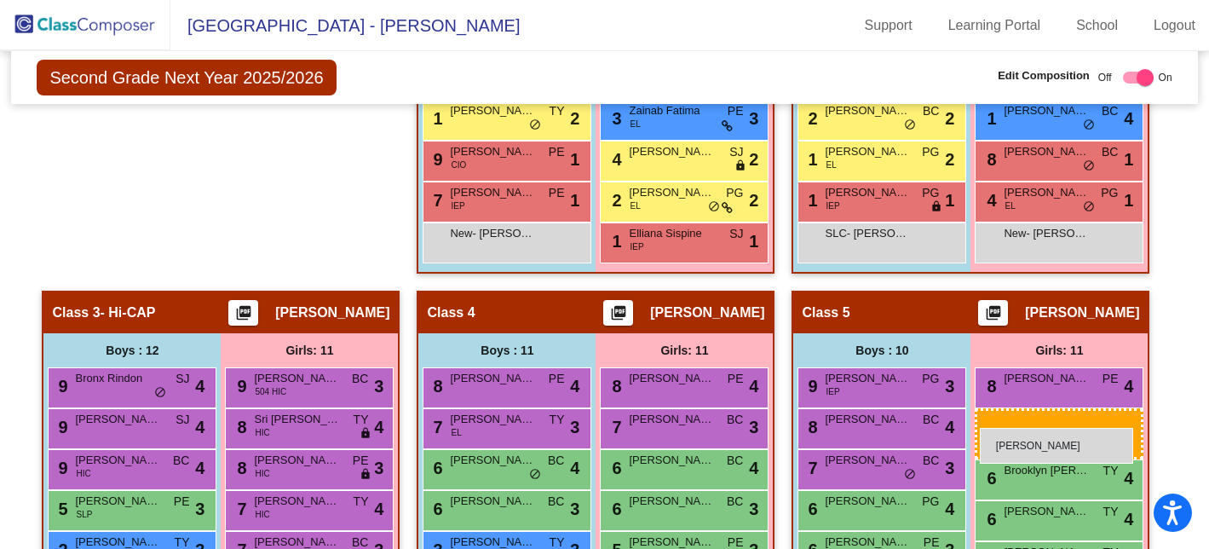
drag, startPoint x: 257, startPoint y: 187, endPoint x: 980, endPoint y: 427, distance: 761.3
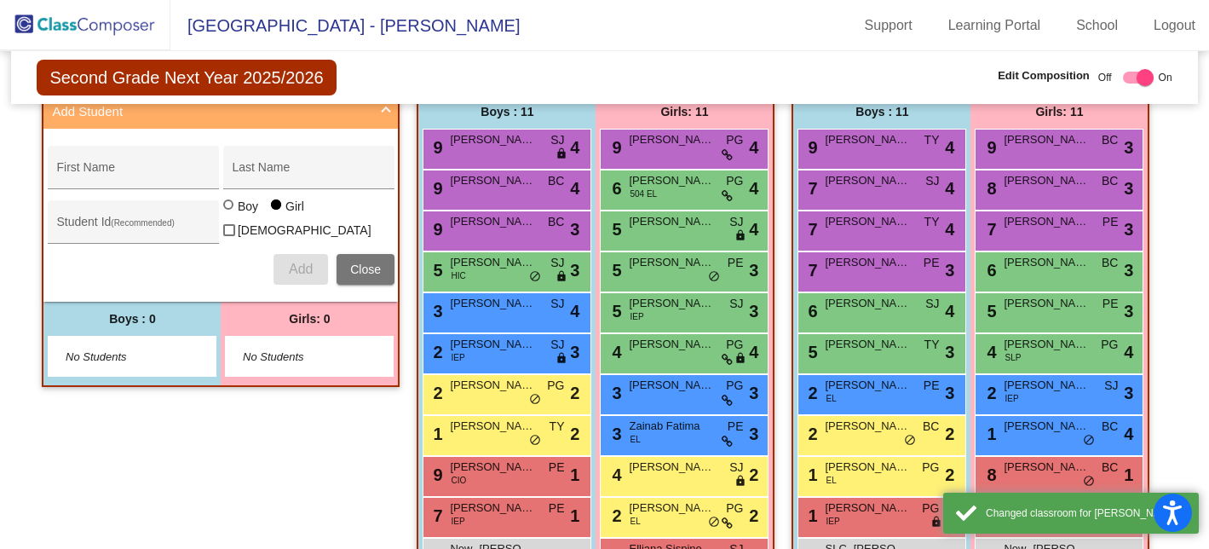
scroll to position [0, 0]
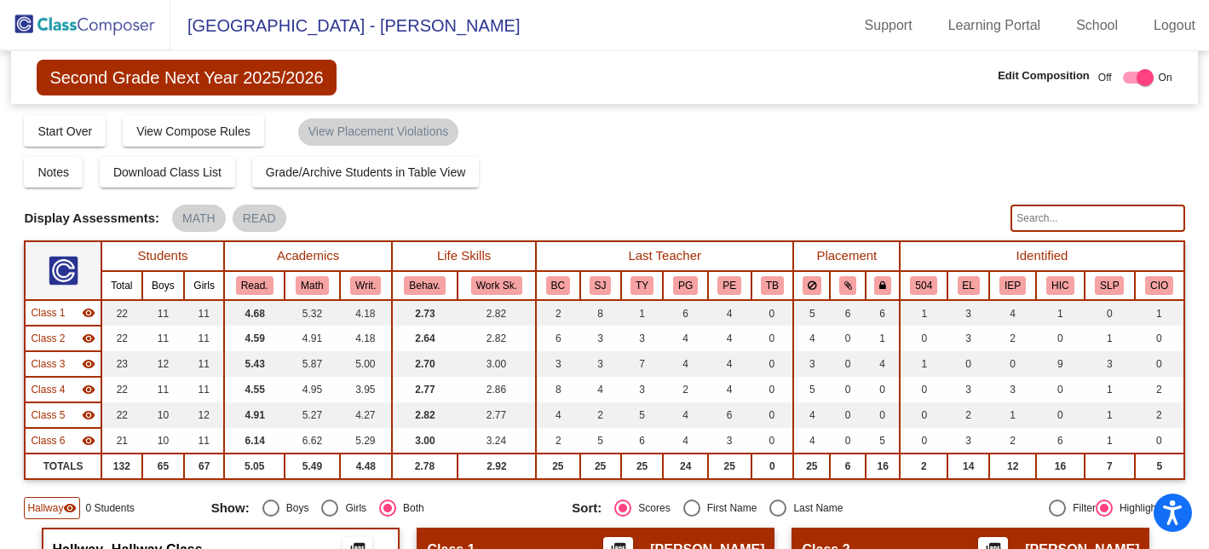
click at [62, 26] on img at bounding box center [85, 25] width 170 height 50
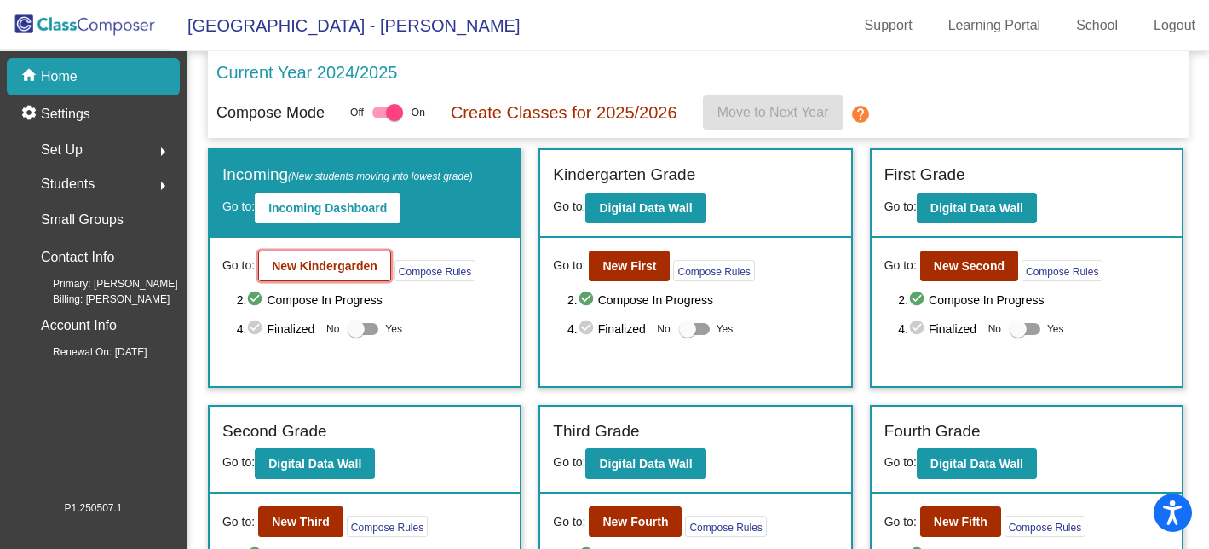
click at [332, 267] on b "New Kindergarden" at bounding box center [325, 266] width 106 height 14
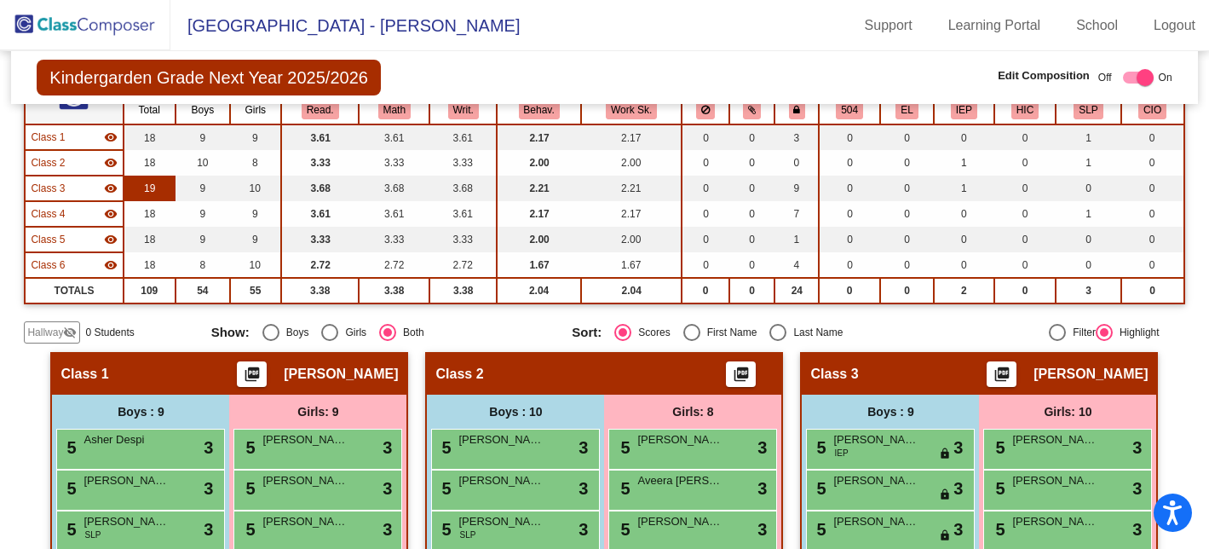
scroll to position [184, 0]
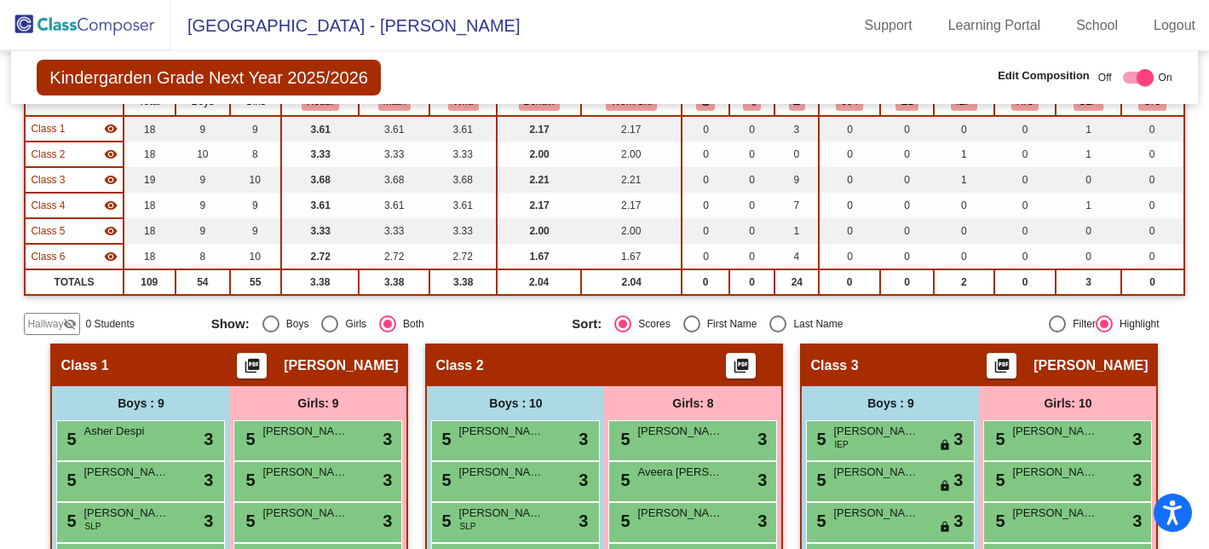
click at [44, 323] on span "Hallway" at bounding box center [45, 323] width 36 height 15
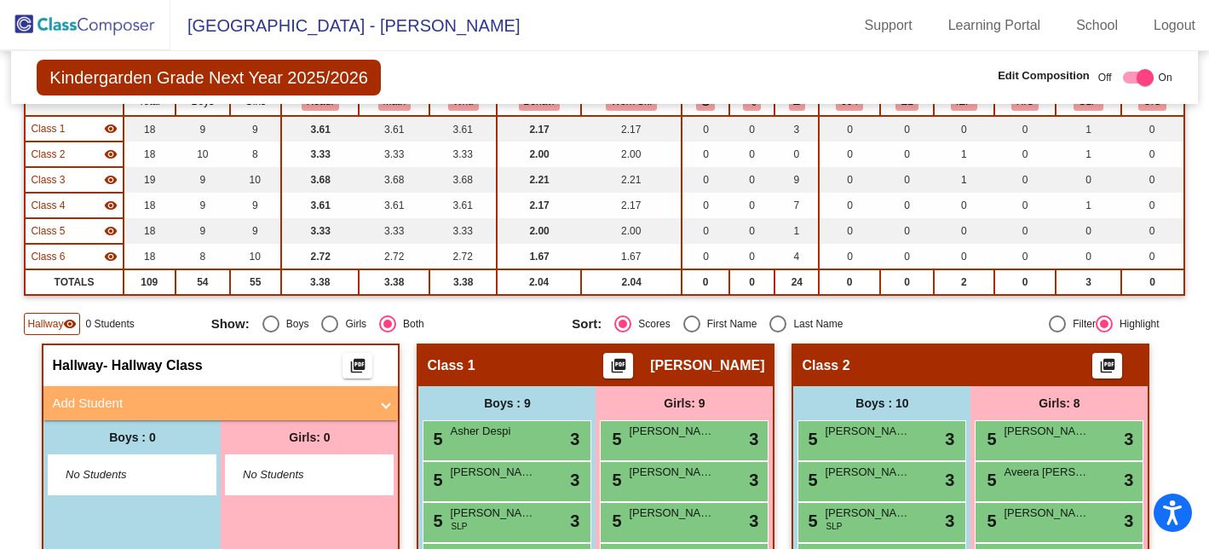
click at [126, 406] on mat-panel-title "Add Student" at bounding box center [210, 404] width 317 height 20
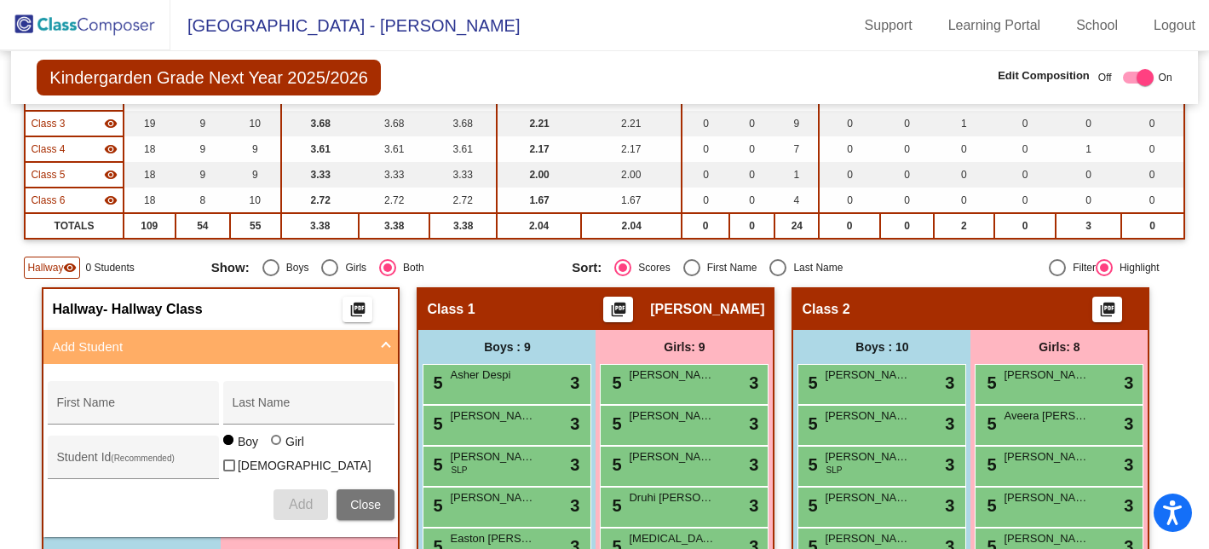
scroll to position [245, 0]
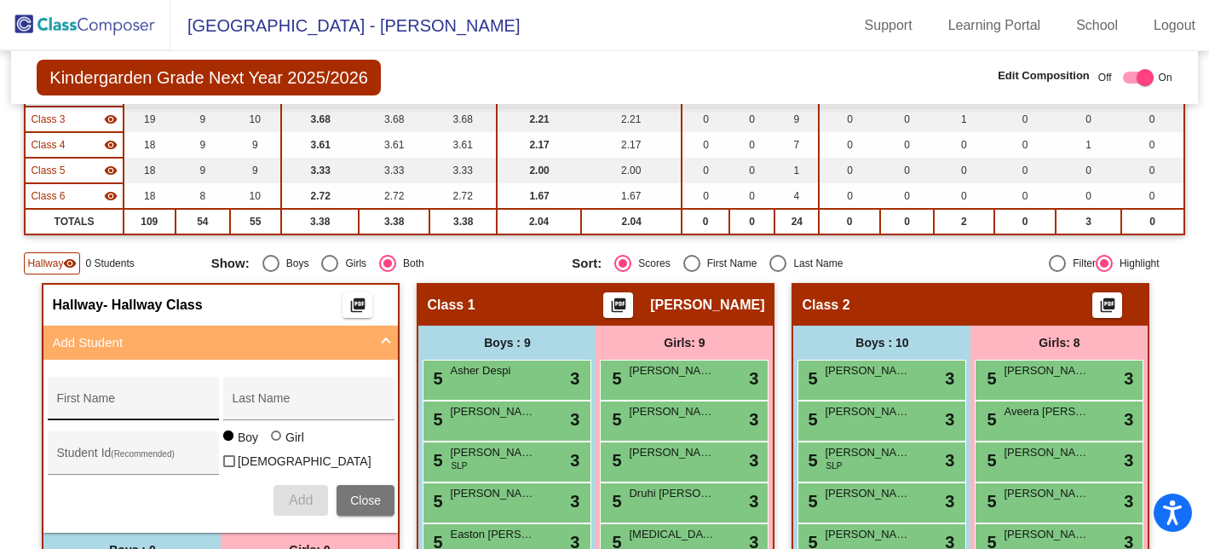
click at [126, 404] on input "First Name" at bounding box center [132, 405] width 153 height 14
type input "[PERSON_NAME]"
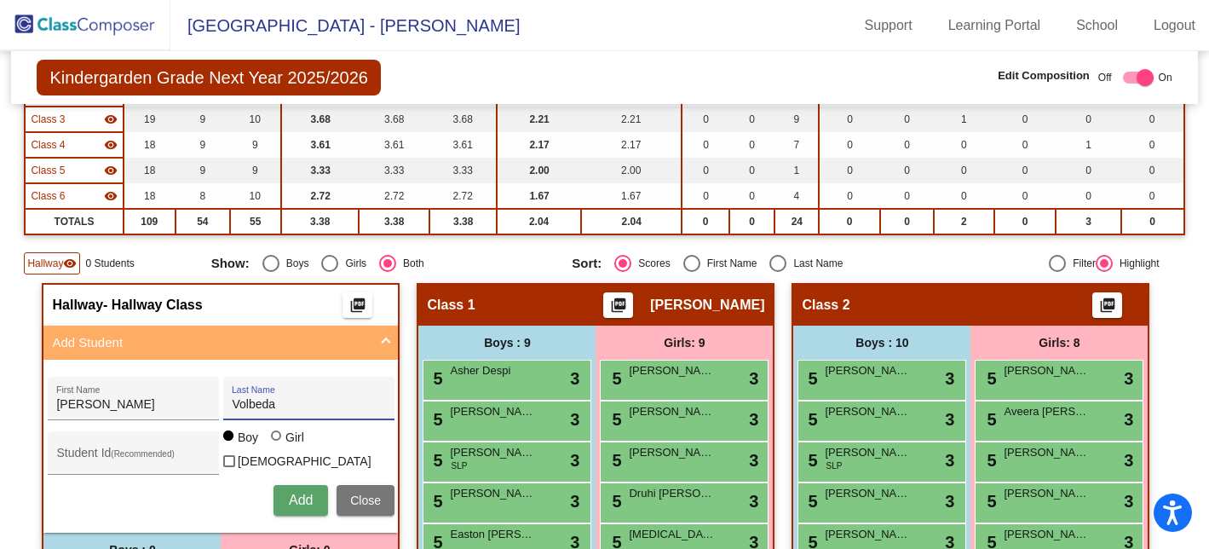
type input "Volbeda"
click at [278, 488] on button "Add" at bounding box center [300, 500] width 55 height 31
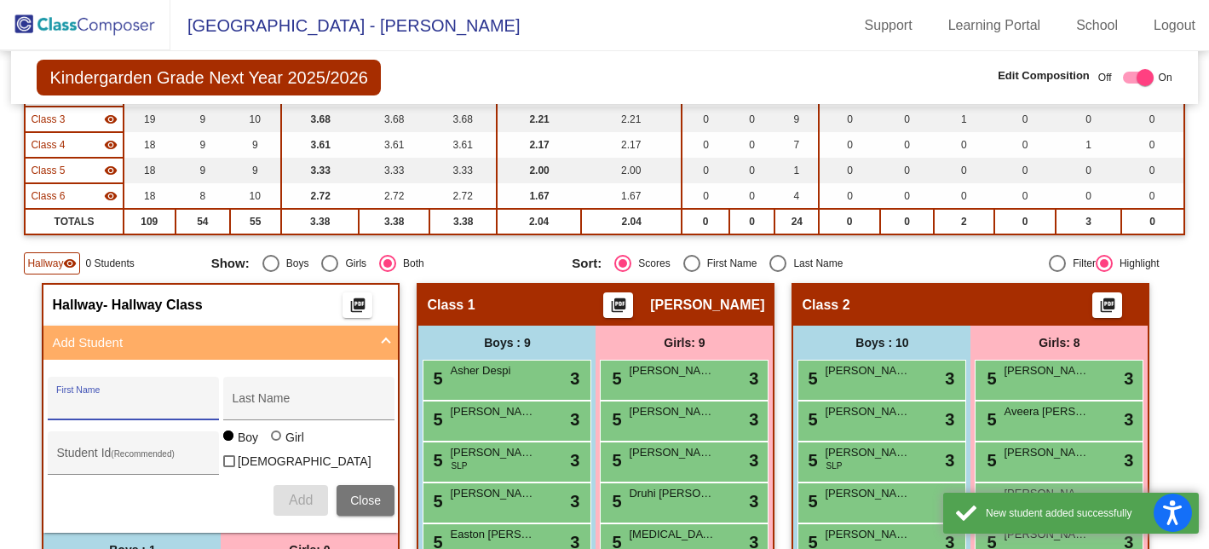
click at [383, 336] on span at bounding box center [386, 343] width 7 height 20
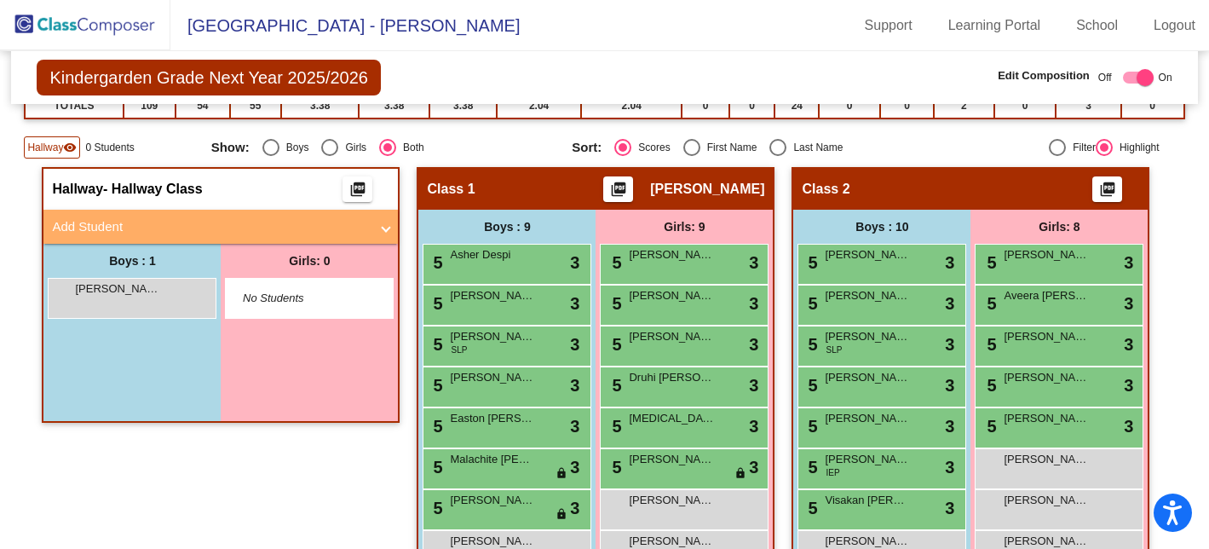
scroll to position [360, 0]
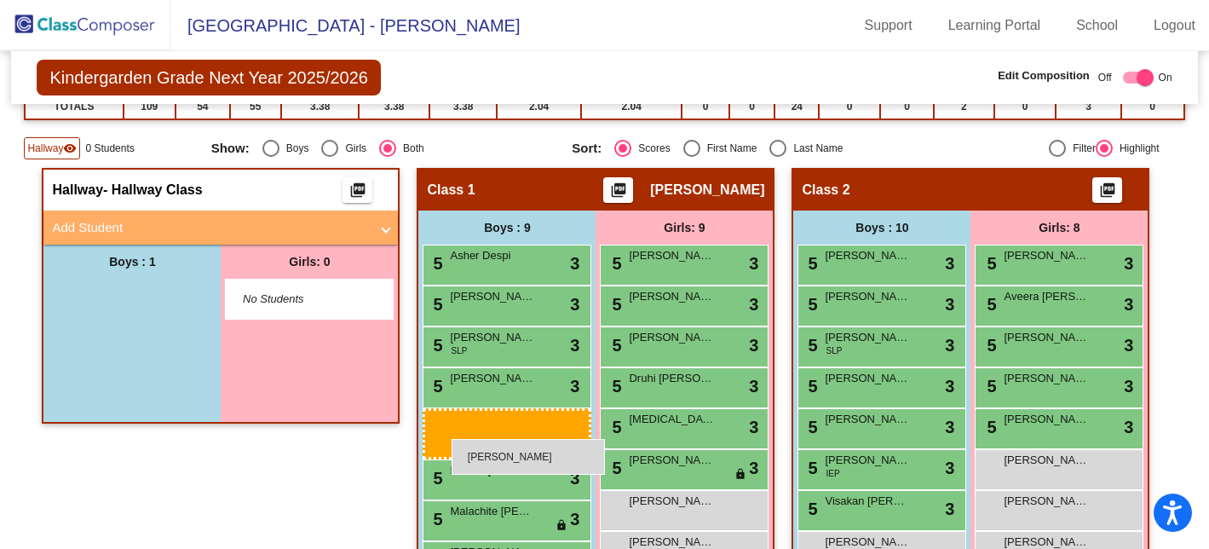
drag, startPoint x: 142, startPoint y: 298, endPoint x: 452, endPoint y: 438, distance: 339.3
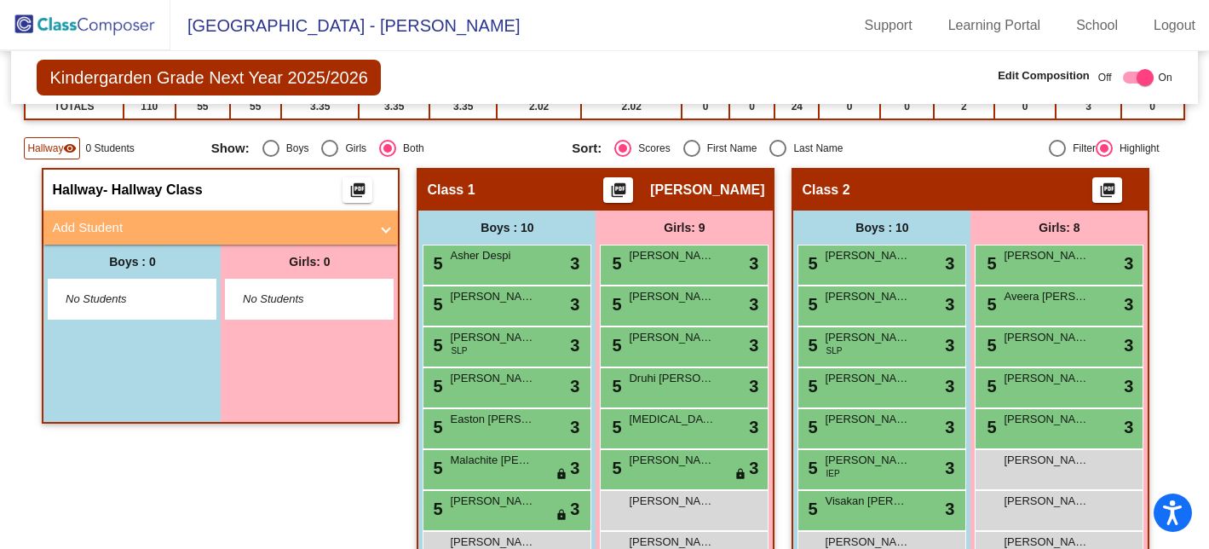
click at [47, 146] on span "Hallway" at bounding box center [45, 148] width 36 height 15
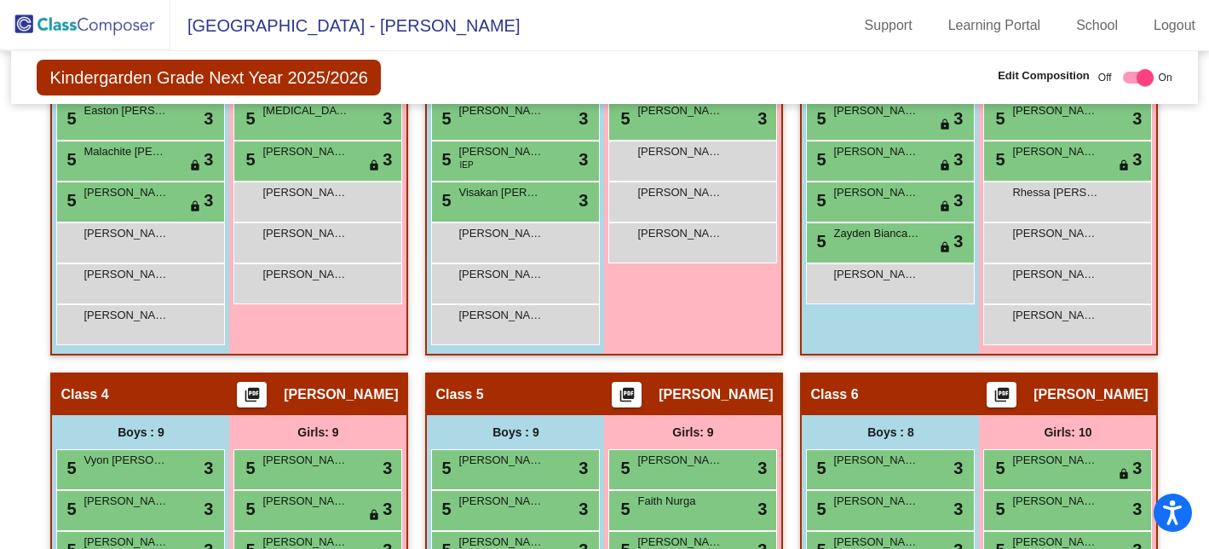
scroll to position [0, 0]
